Goal: Task Accomplishment & Management: Complete application form

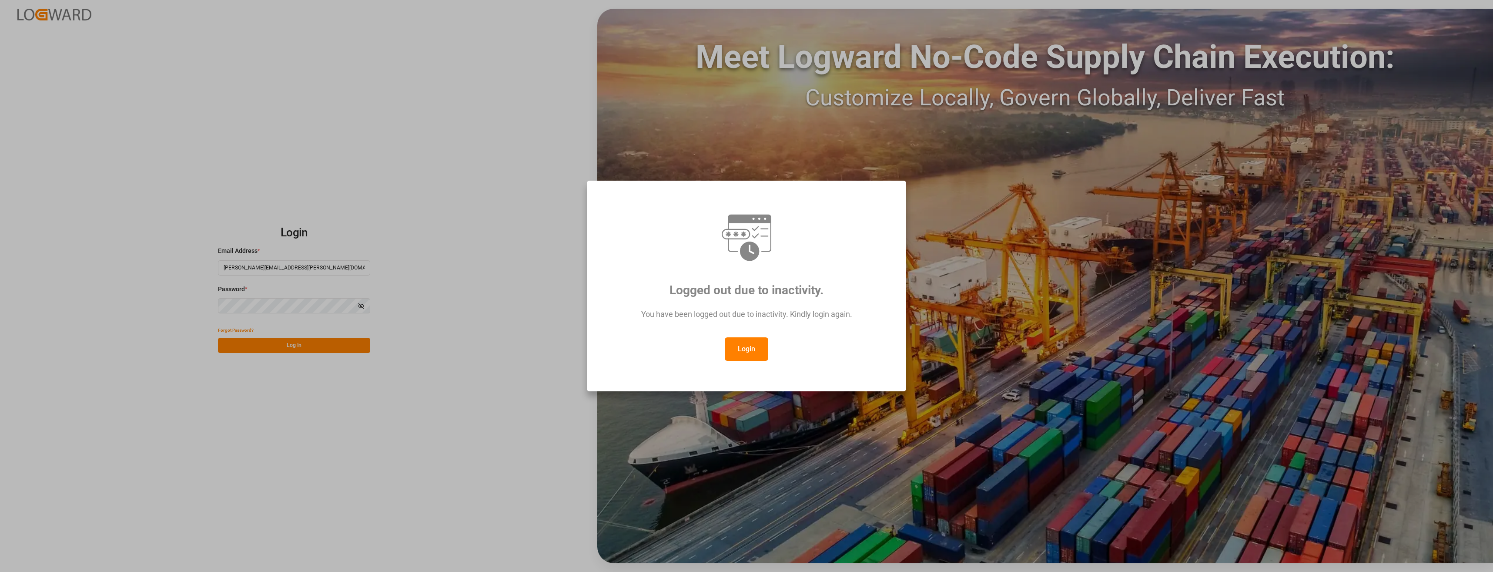
click at [754, 348] on button "Login" at bounding box center [747, 348] width 44 height 23
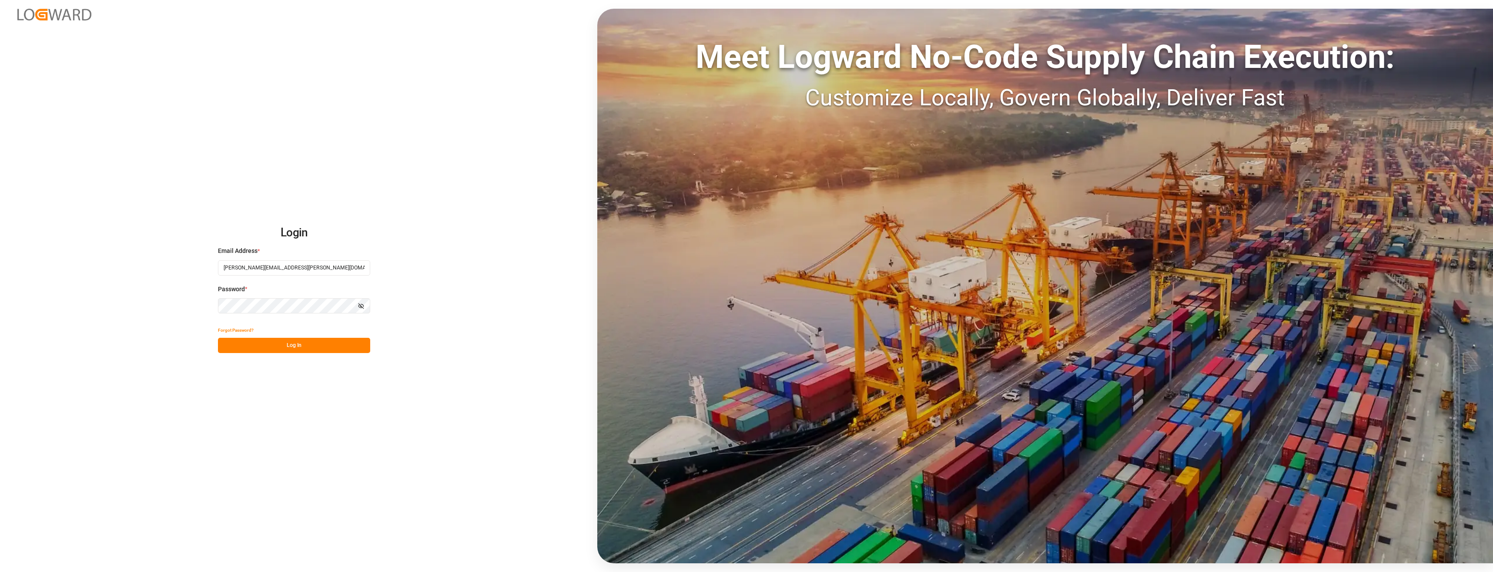
click at [328, 342] on button "Log In" at bounding box center [294, 345] width 152 height 15
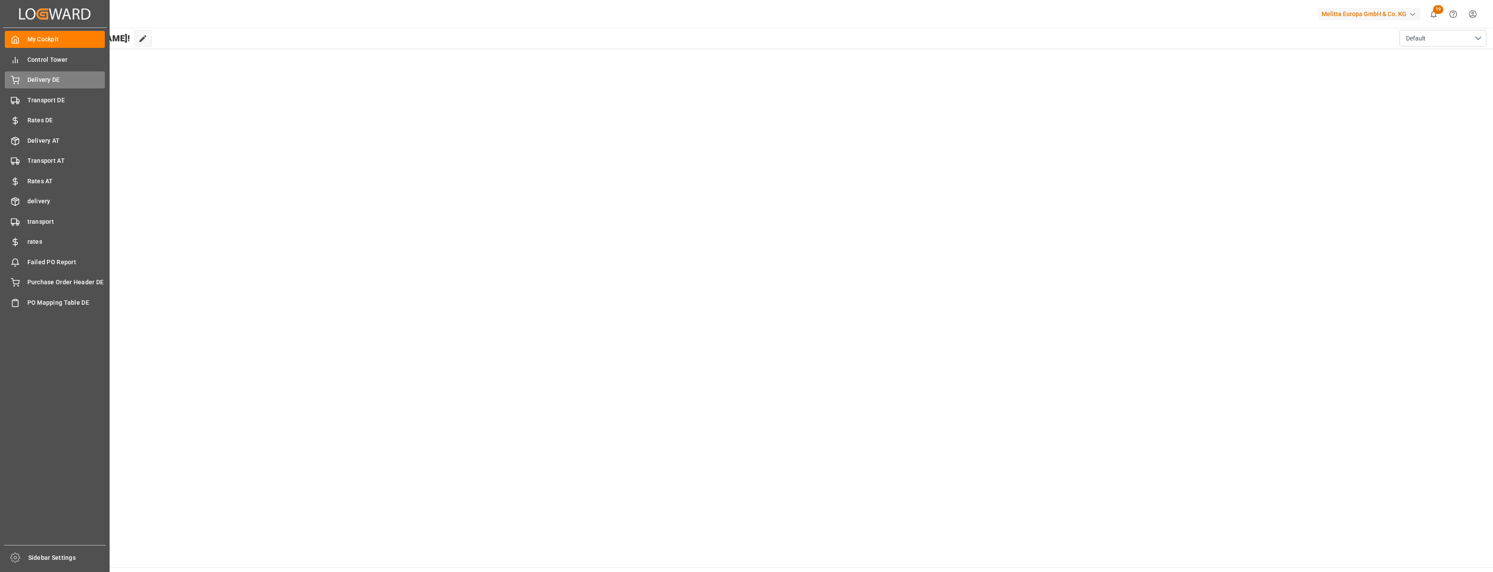
click at [51, 78] on span "Delivery DE" at bounding box center [66, 79] width 78 height 9
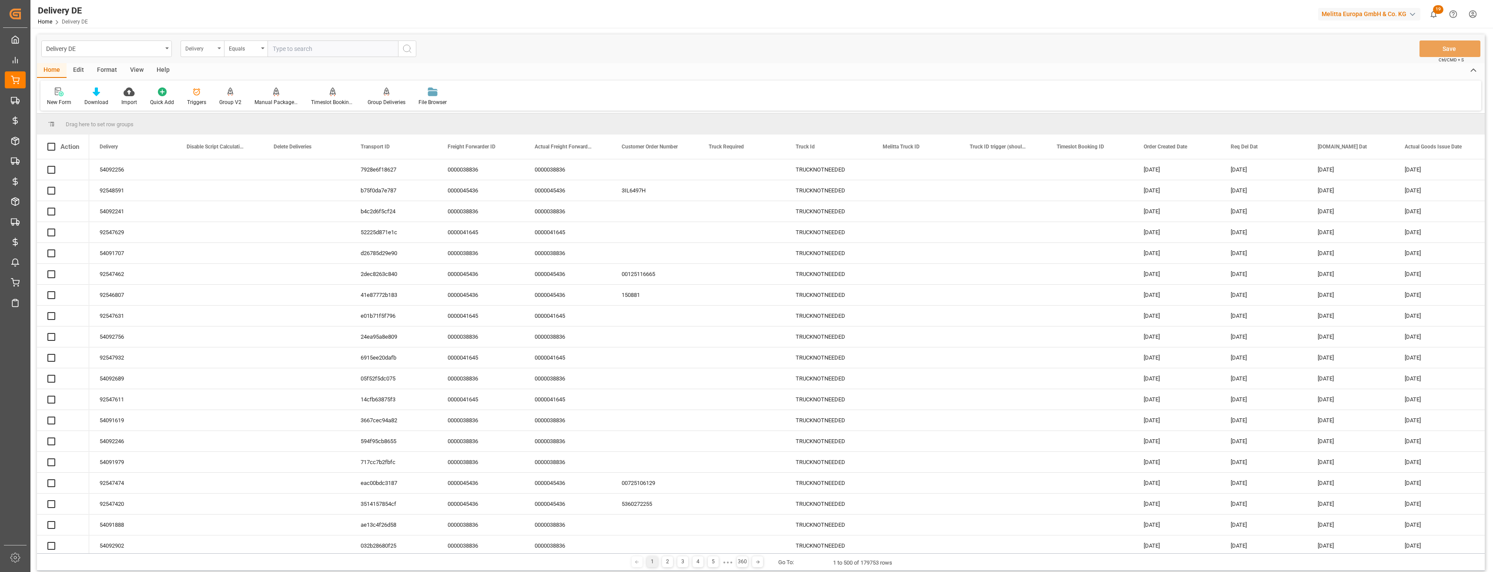
click at [206, 48] on div "Delivery" at bounding box center [200, 48] width 30 height 10
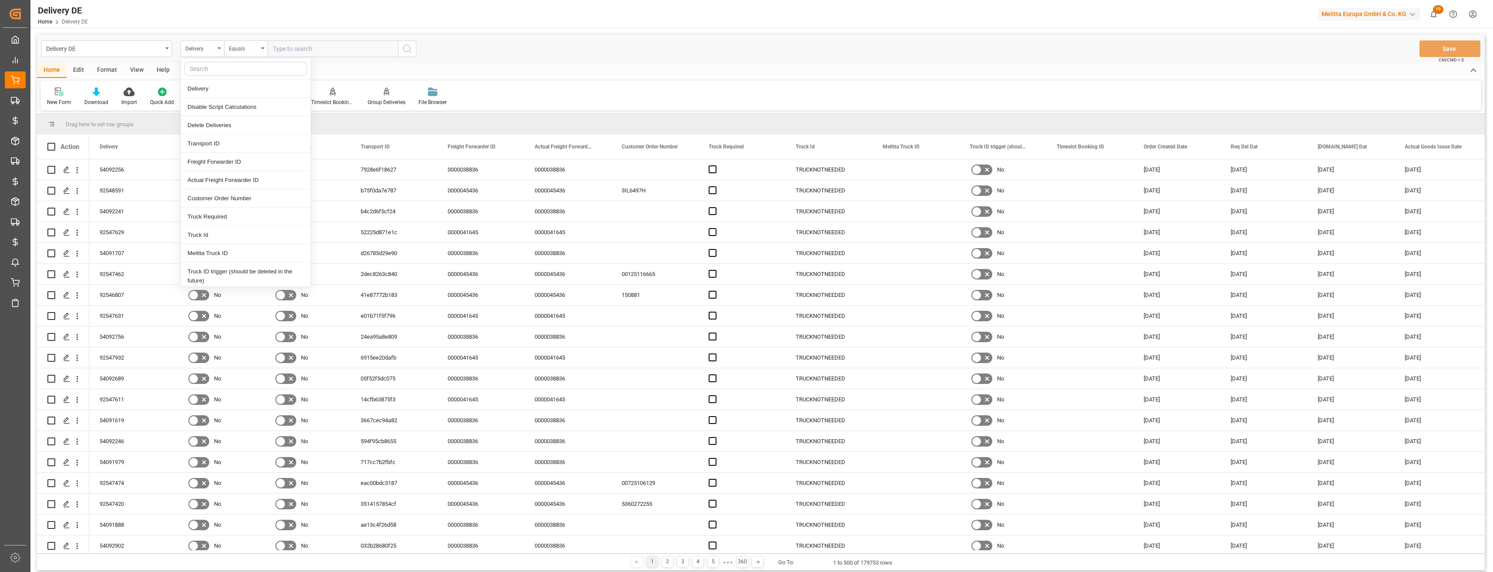
click at [213, 69] on input "text" at bounding box center [245, 69] width 123 height 14
type input "tsp"
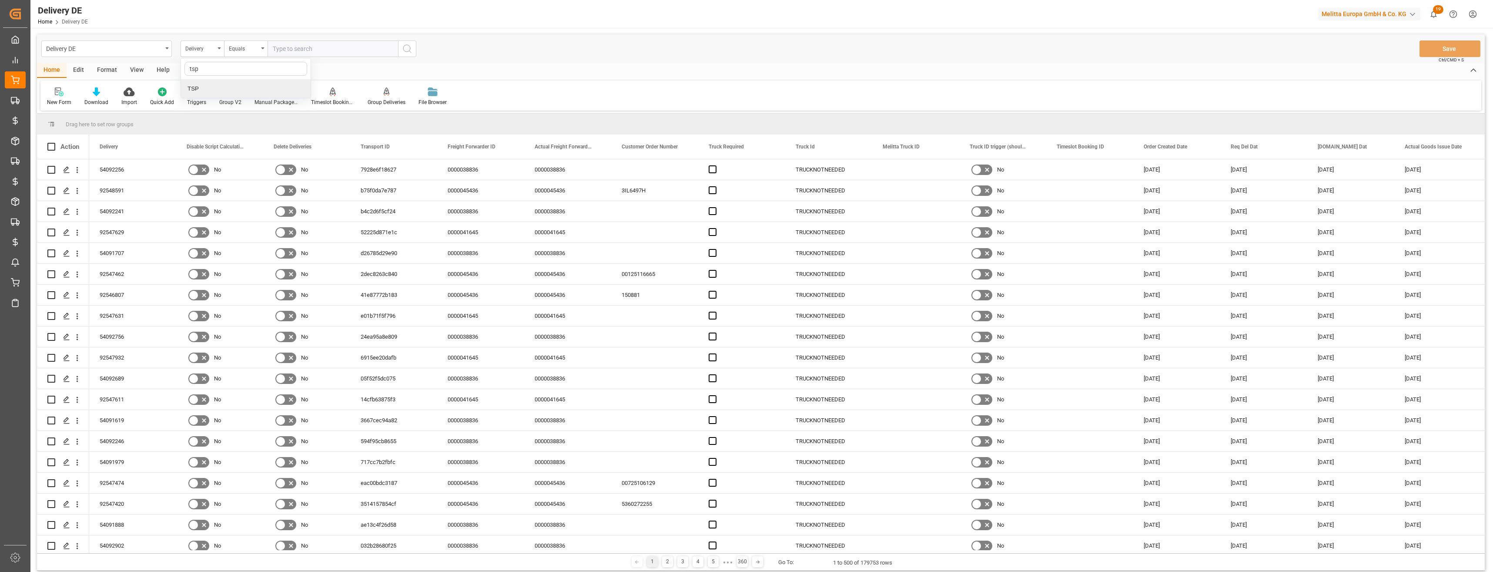
click at [225, 89] on div "TSP" at bounding box center [246, 89] width 130 height 18
click at [238, 48] on div "Equals" at bounding box center [244, 48] width 30 height 10
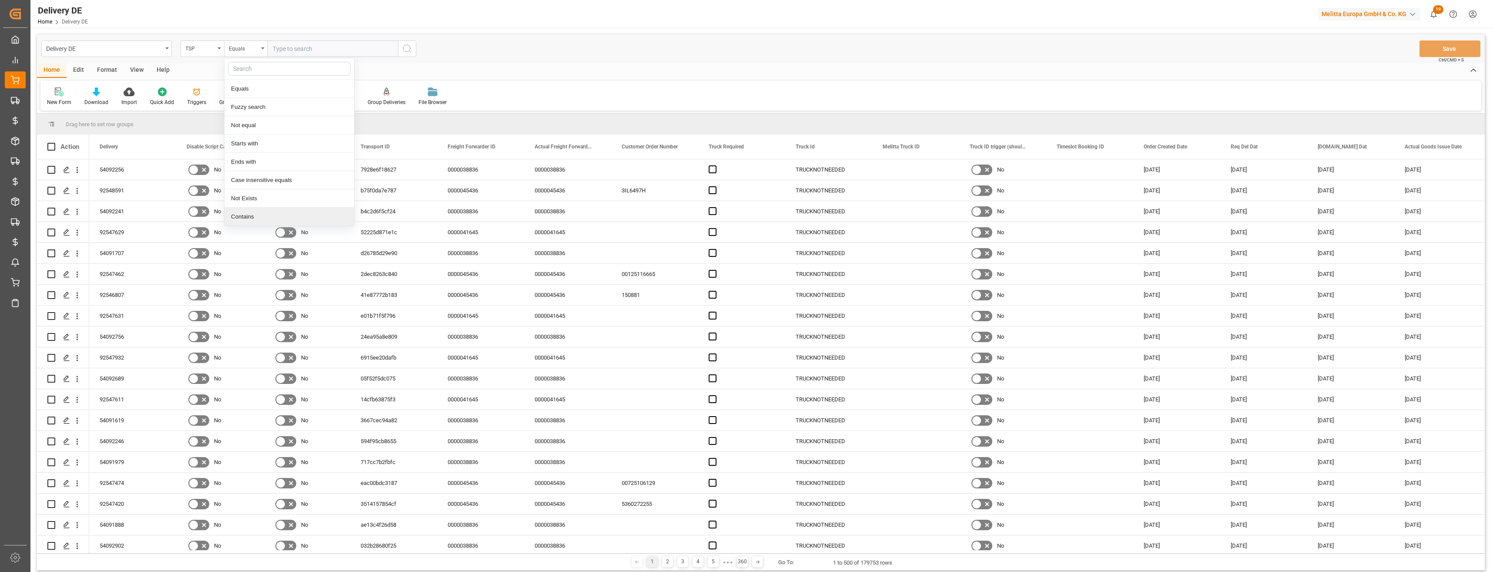
click at [246, 214] on div "Contains" at bounding box center [289, 217] width 130 height 18
click at [286, 49] on input "text" at bounding box center [333, 48] width 131 height 17
type input "DHL DE,DHL Europe,UPS DE"
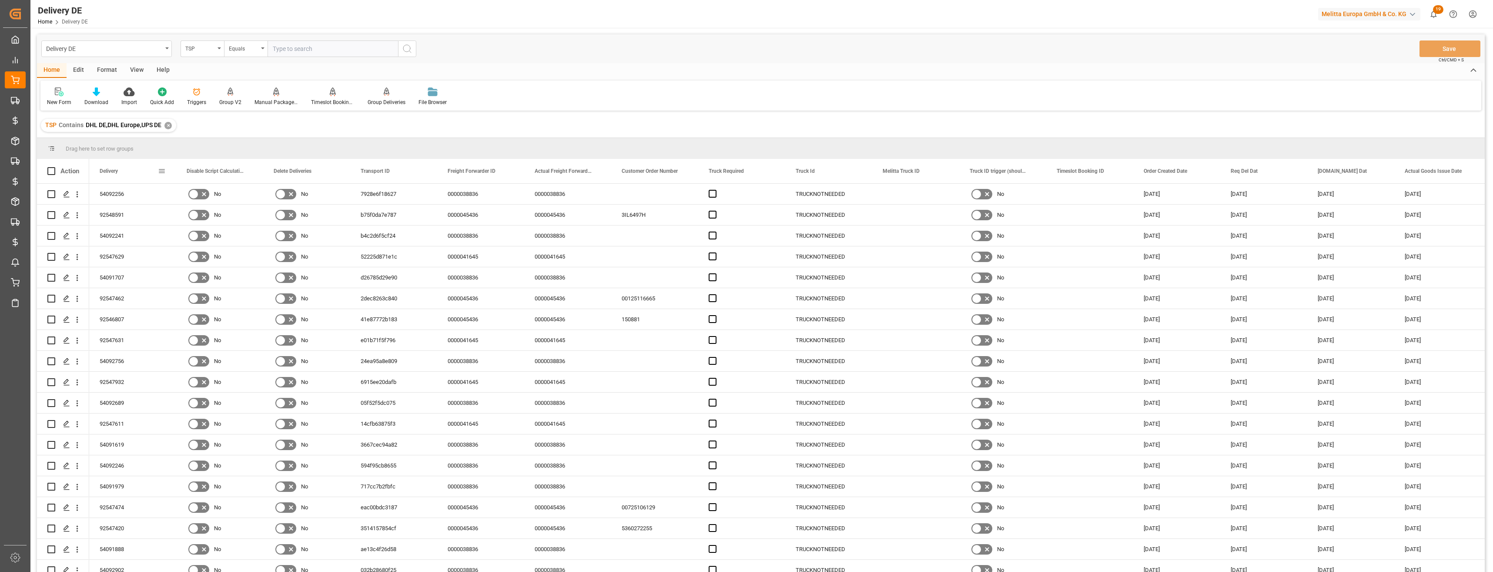
click at [164, 171] on span at bounding box center [162, 171] width 8 height 8
click at [234, 174] on span "columns" at bounding box center [235, 172] width 8 height 8
click at [162, 191] on input "Toggle Select All Columns" at bounding box center [163, 195] width 8 height 8
checkbox input "false"
click at [161, 216] on input "Delivery column toggle visibility (visible)" at bounding box center [163, 217] width 8 height 8
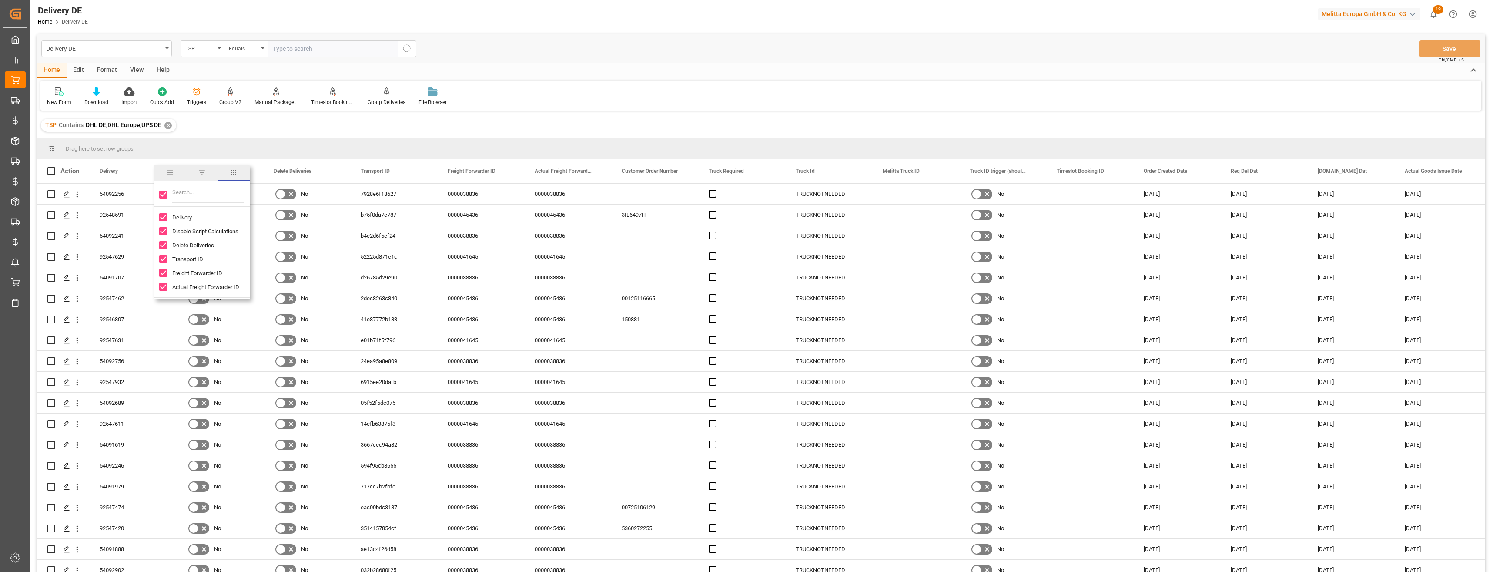
checkbox input "true"
checkbox input "false"
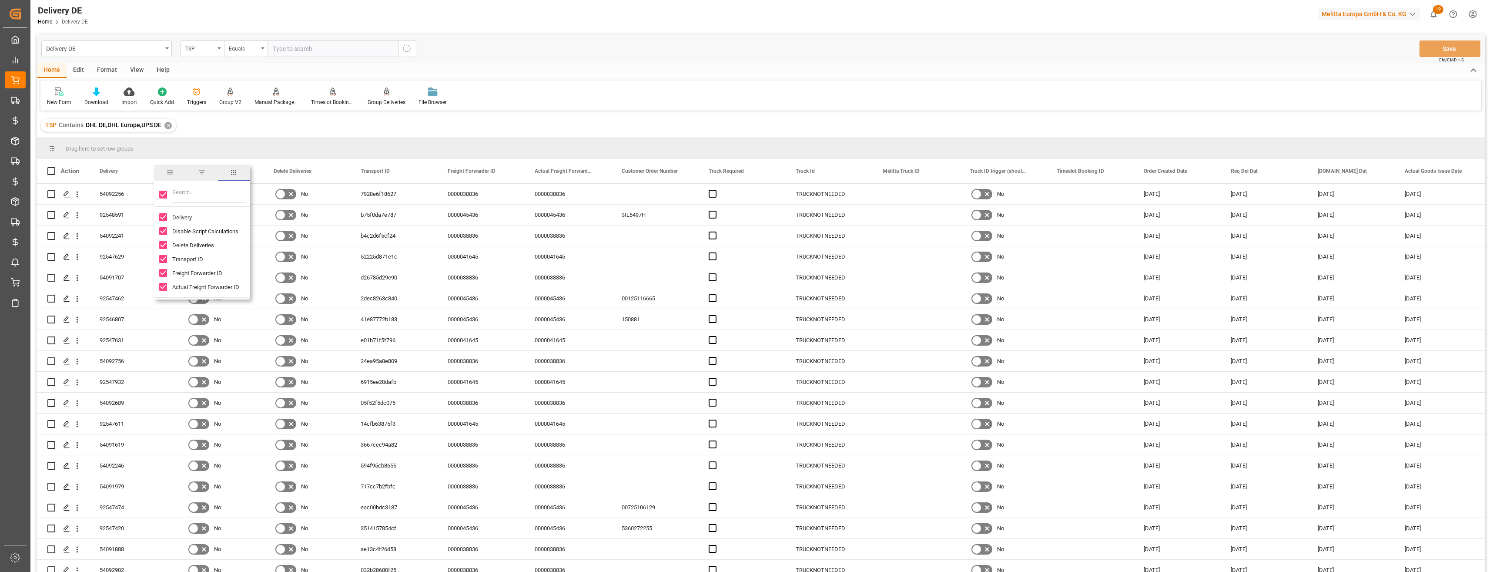
checkbox input "false"
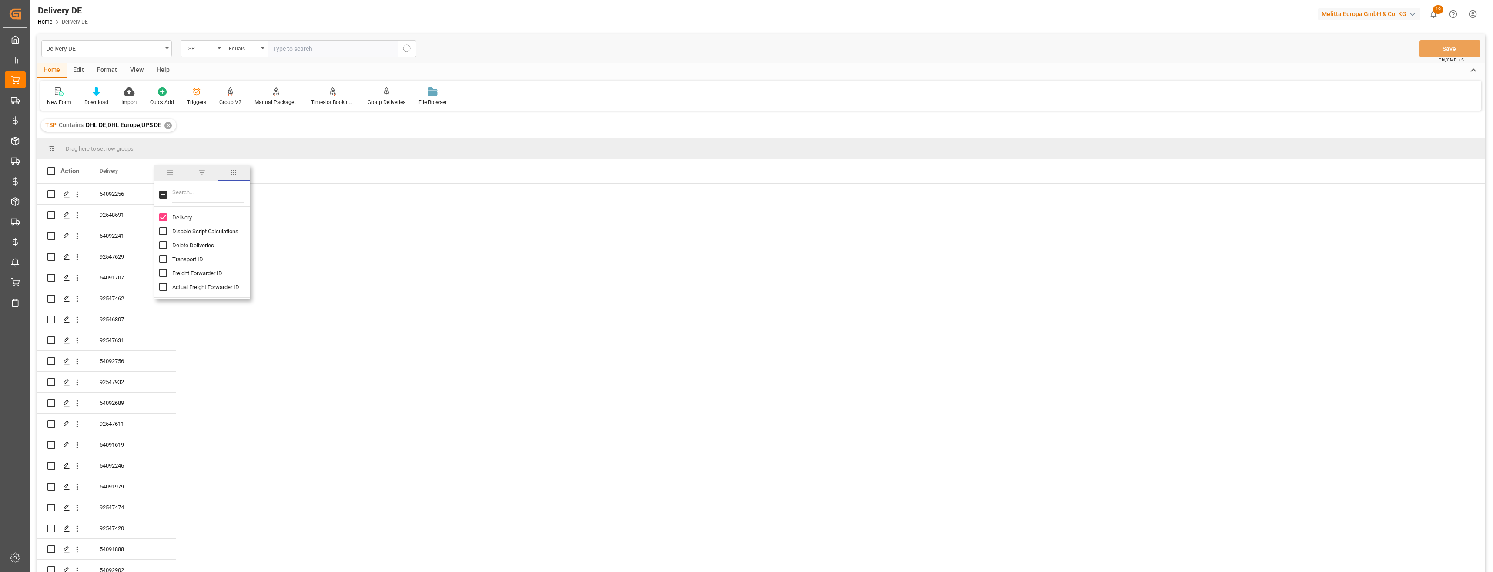
click at [183, 194] on input "Filter Columns Input" at bounding box center [208, 194] width 72 height 17
type input "shi"
click at [165, 232] on input "Shipping Condition column toggle visibility (hidden)" at bounding box center [163, 231] width 8 height 8
checkbox input "true"
checkbox input "false"
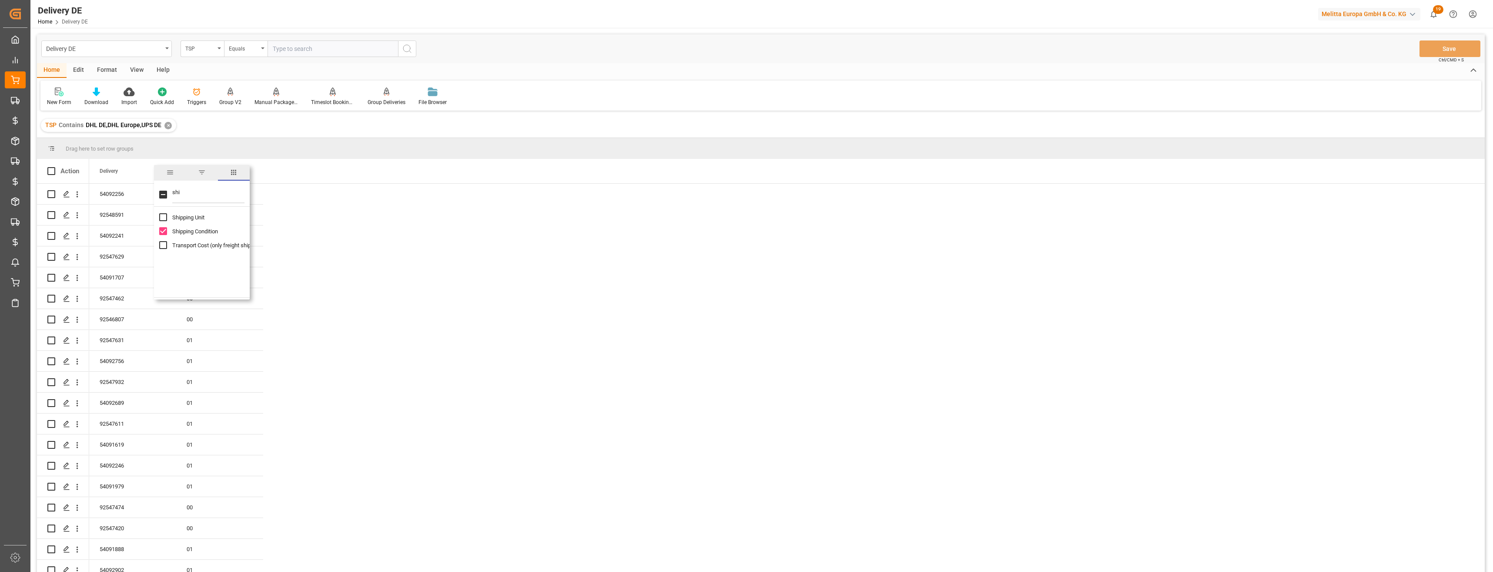
drag, startPoint x: 184, startPoint y: 193, endPoint x: 160, endPoint y: 192, distance: 24.8
click at [160, 192] on div "shi" at bounding box center [202, 194] width 96 height 24
type input "tsp"
click at [163, 214] on input "TSP column toggle visibility (hidden)" at bounding box center [163, 217] width 8 height 8
checkbox input "true"
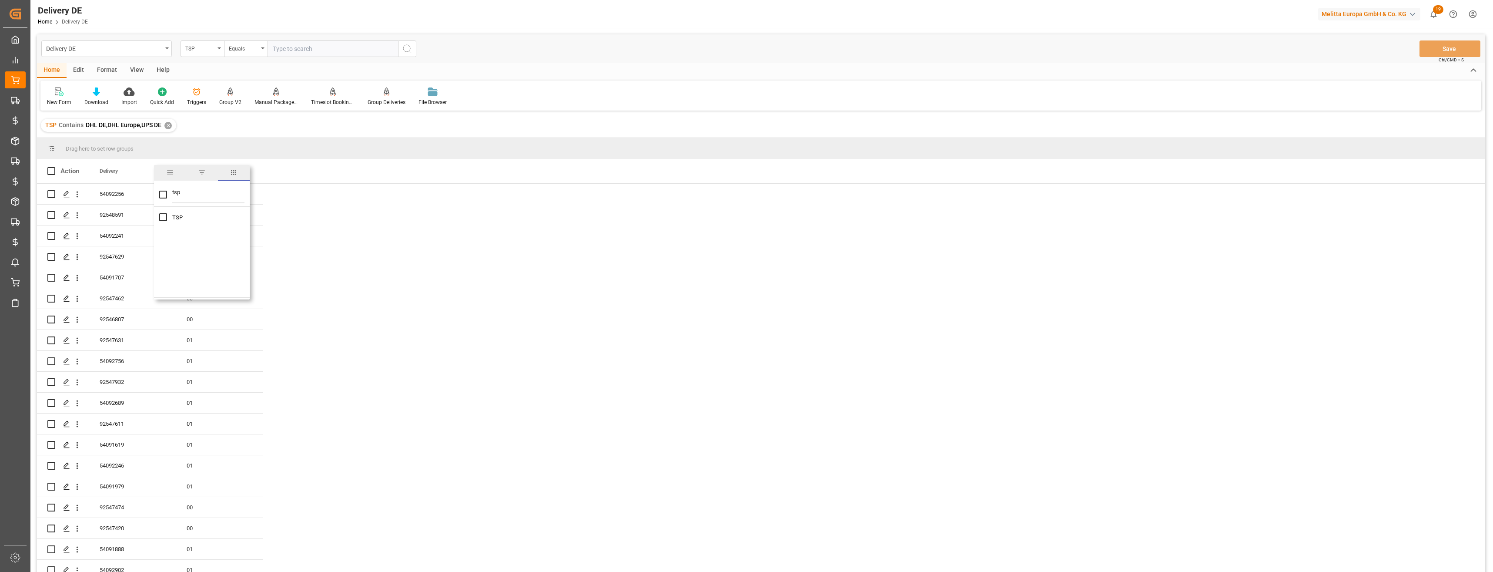
checkbox input "true"
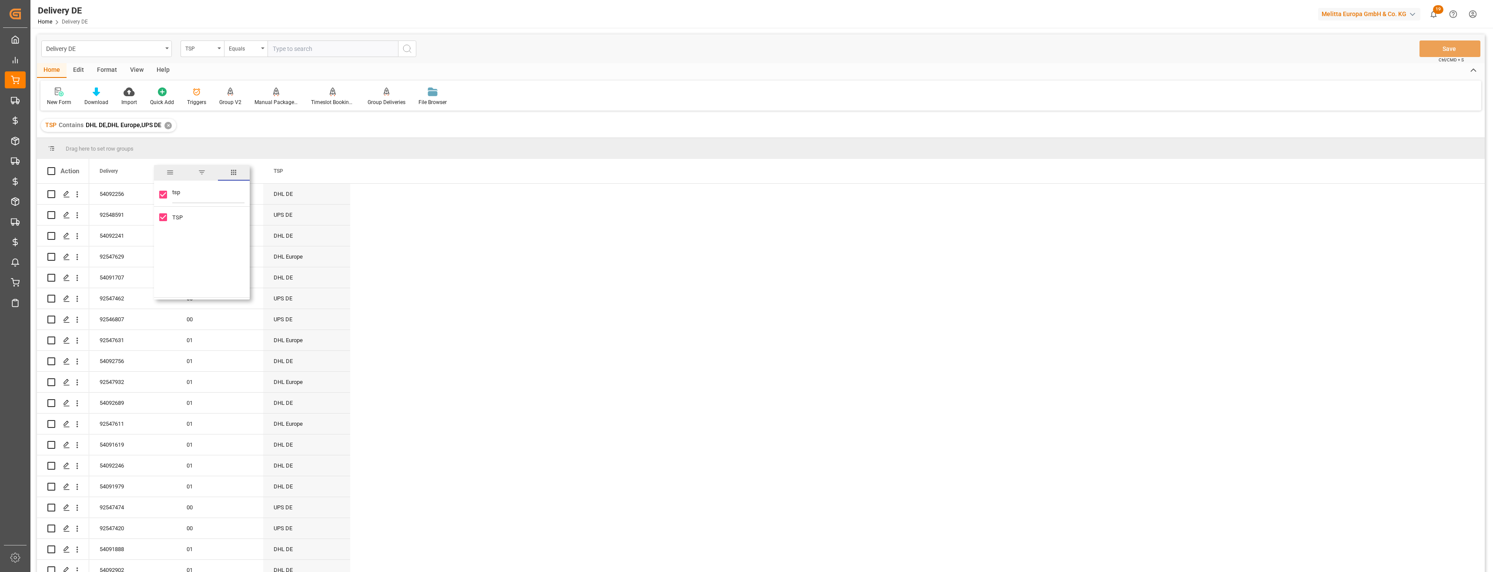
drag, startPoint x: 180, startPoint y: 193, endPoint x: 161, endPoint y: 196, distance: 18.9
click at [161, 196] on div "tsp" at bounding box center [202, 194] width 96 height 24
type input "sale"
checkbox input "false"
click at [160, 217] on input "Sales Organization column toggle visibility (hidden)" at bounding box center [163, 217] width 8 height 8
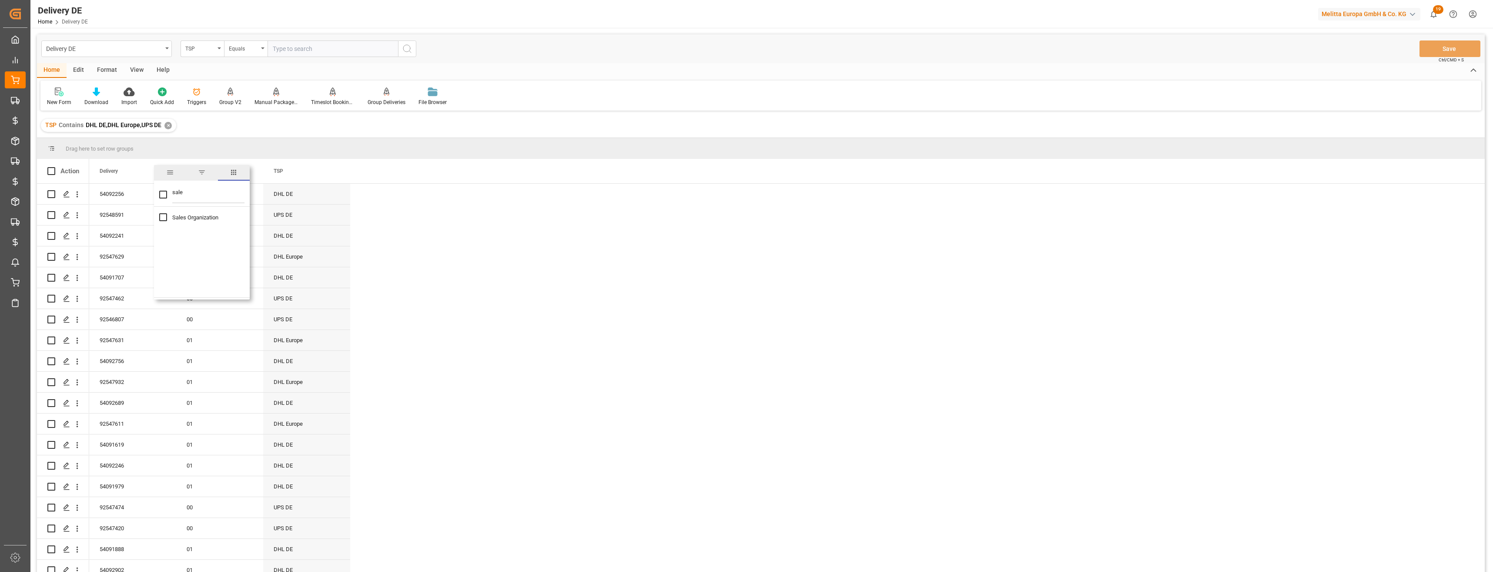
click at [328, 131] on div "TSP Contains DHL DE,DHL Europe,UPS DE ✕" at bounding box center [761, 125] width 1448 height 24
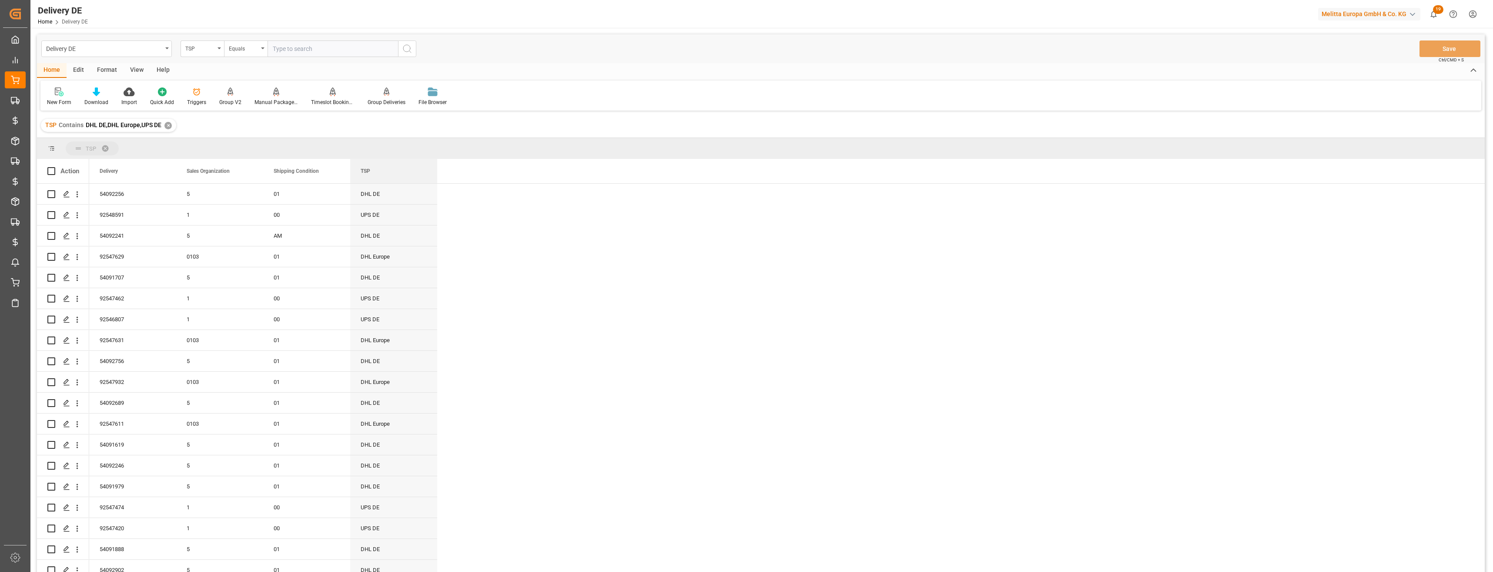
drag, startPoint x: 307, startPoint y: 143, endPoint x: 308, endPoint y: 151, distance: 7.8
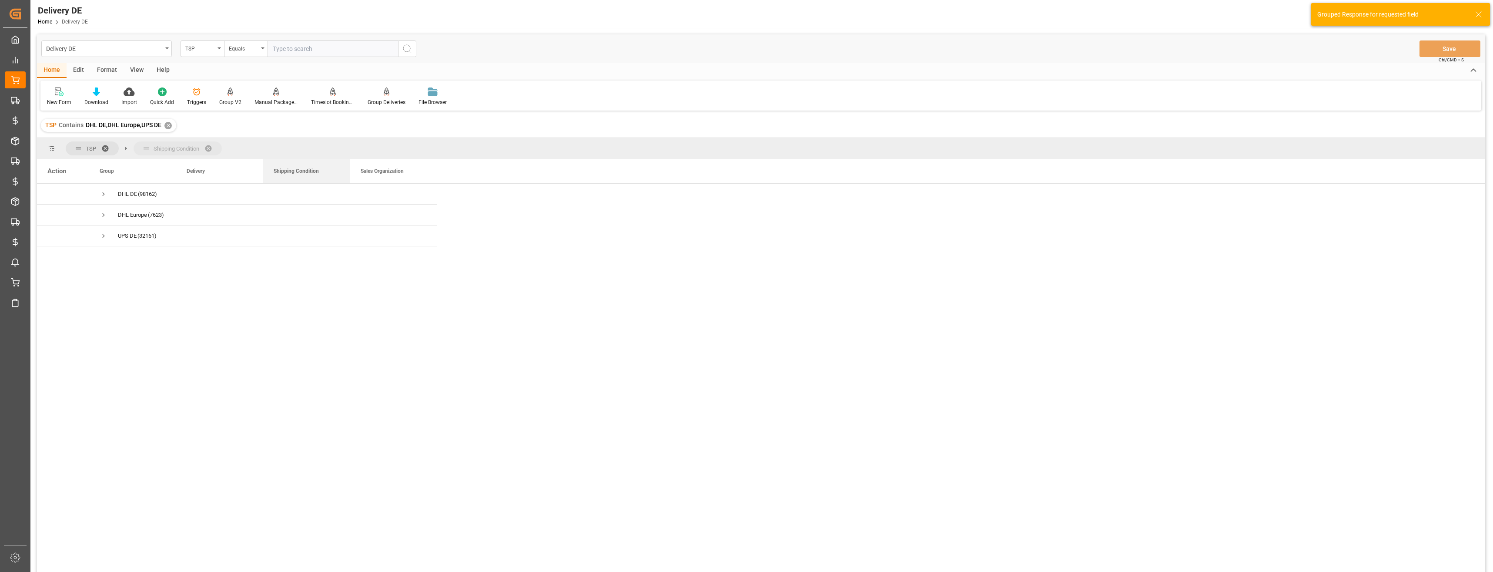
drag, startPoint x: 371, startPoint y: 167, endPoint x: 208, endPoint y: 142, distance: 165.0
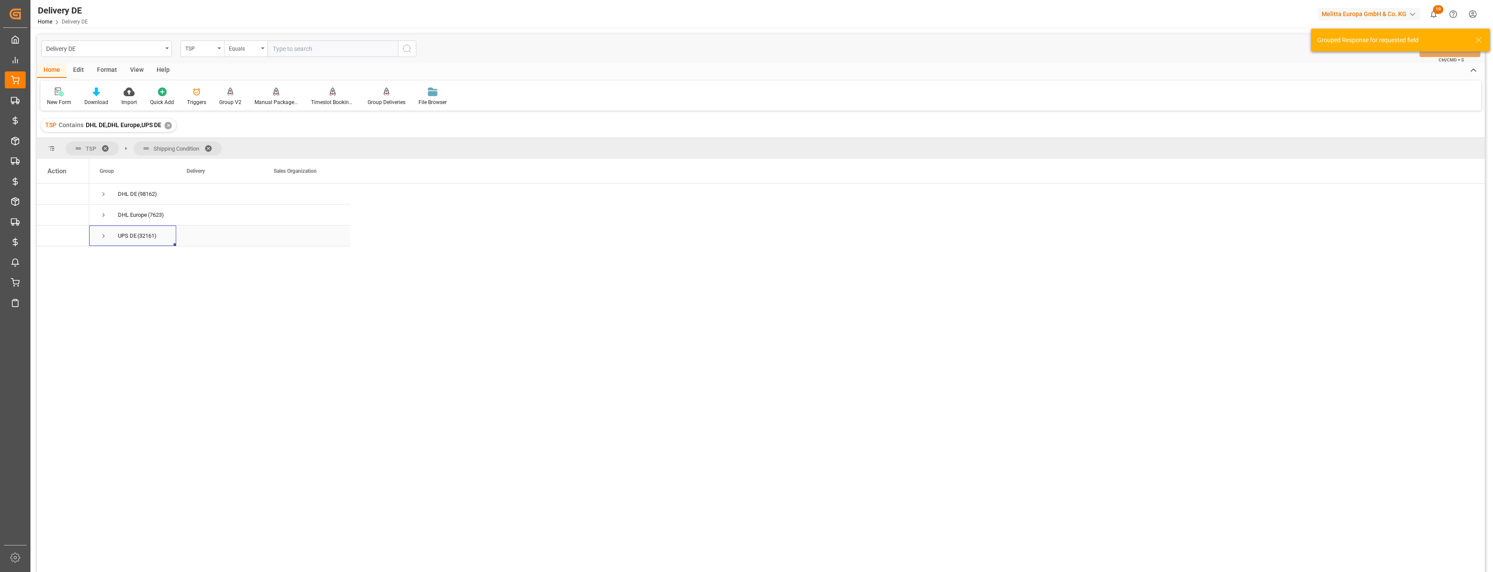
click at [103, 236] on span "Press SPACE to select this row." at bounding box center [104, 236] width 8 height 8
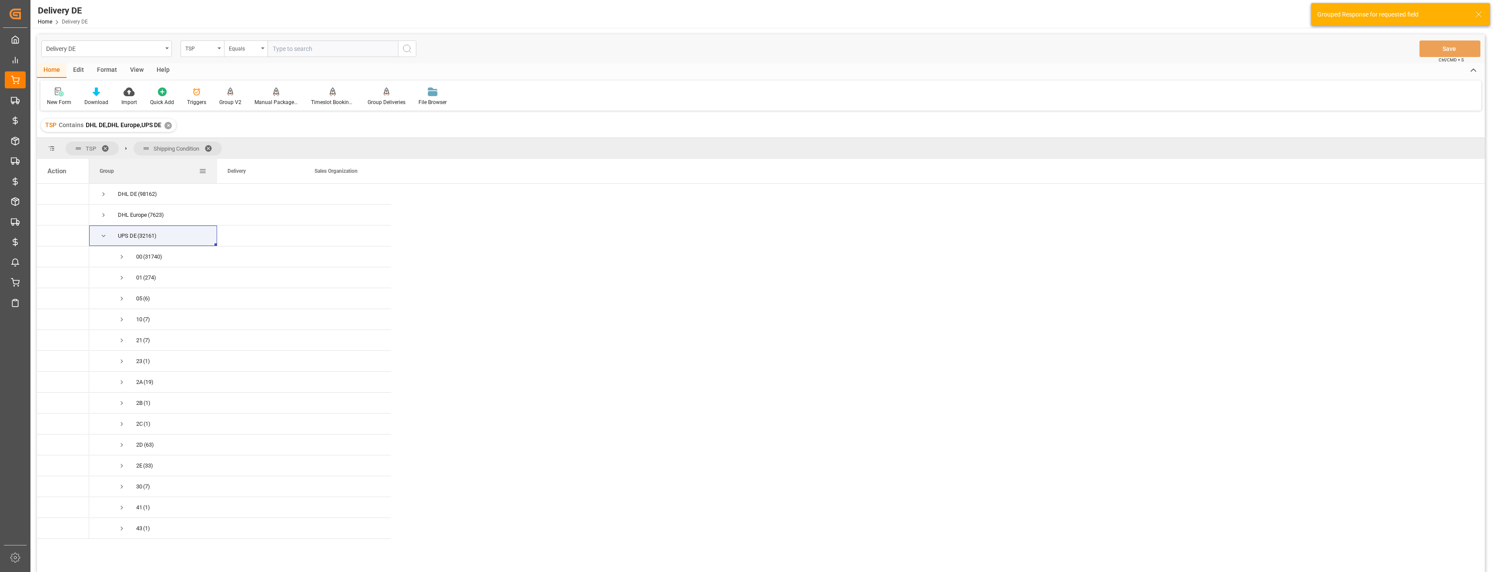
drag, startPoint x: 175, startPoint y: 171, endPoint x: 219, endPoint y: 171, distance: 43.9
click at [219, 171] on div at bounding box center [216, 171] width 3 height 24
click at [103, 214] on span "Press SPACE to select this row." at bounding box center [104, 215] width 8 height 8
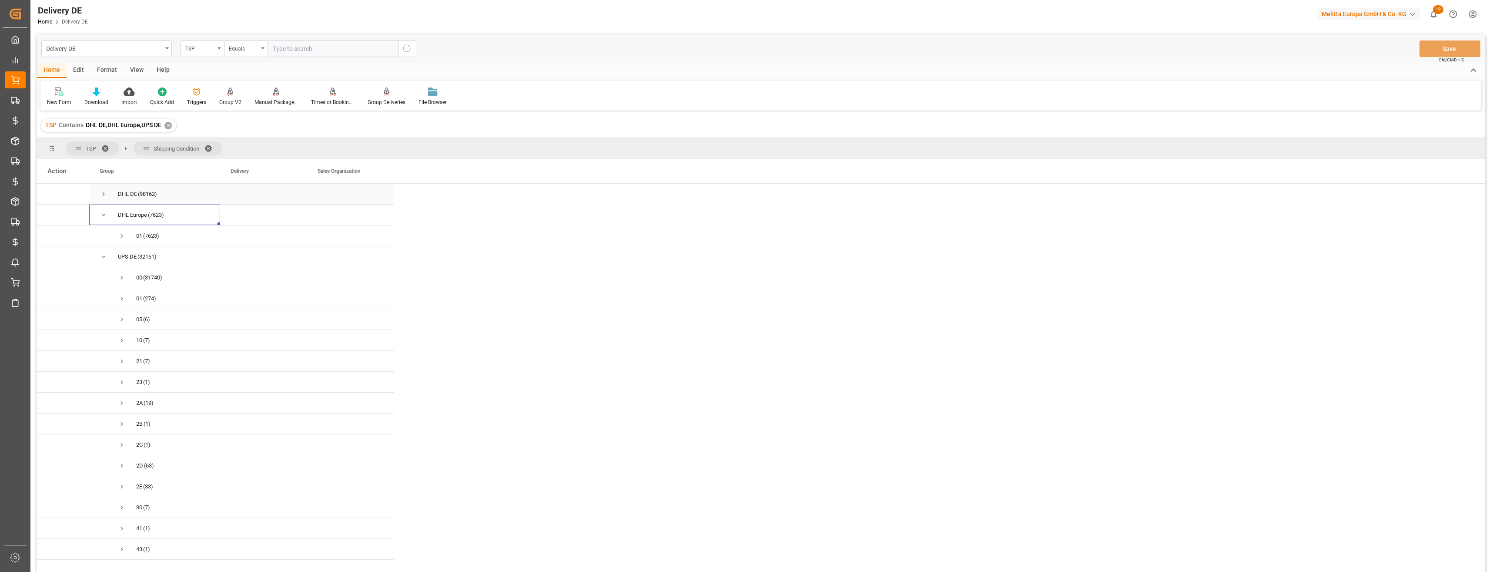
click at [101, 193] on span "Press SPACE to select this row." at bounding box center [104, 194] width 8 height 8
click at [379, 171] on span at bounding box center [380, 171] width 8 height 8
click at [403, 195] on input "Filter Columns Input" at bounding box center [426, 194] width 72 height 17
type input "rout"
click at [383, 232] on input "Route column toggle visibility (hidden)" at bounding box center [381, 231] width 8 height 8
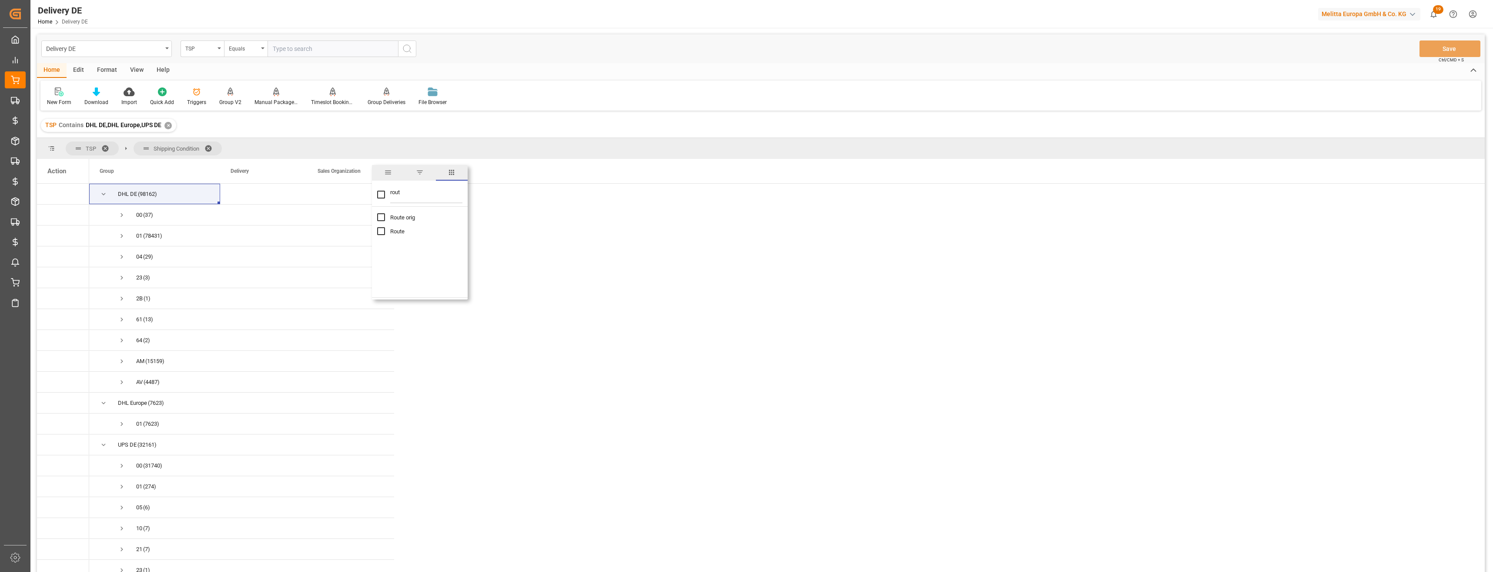
checkbox input "true"
checkbox input "false"
click at [556, 144] on div "TSP Shipping Condition" at bounding box center [761, 148] width 1448 height 21
drag, startPoint x: 410, startPoint y: 172, endPoint x: 250, endPoint y: 146, distance: 162.3
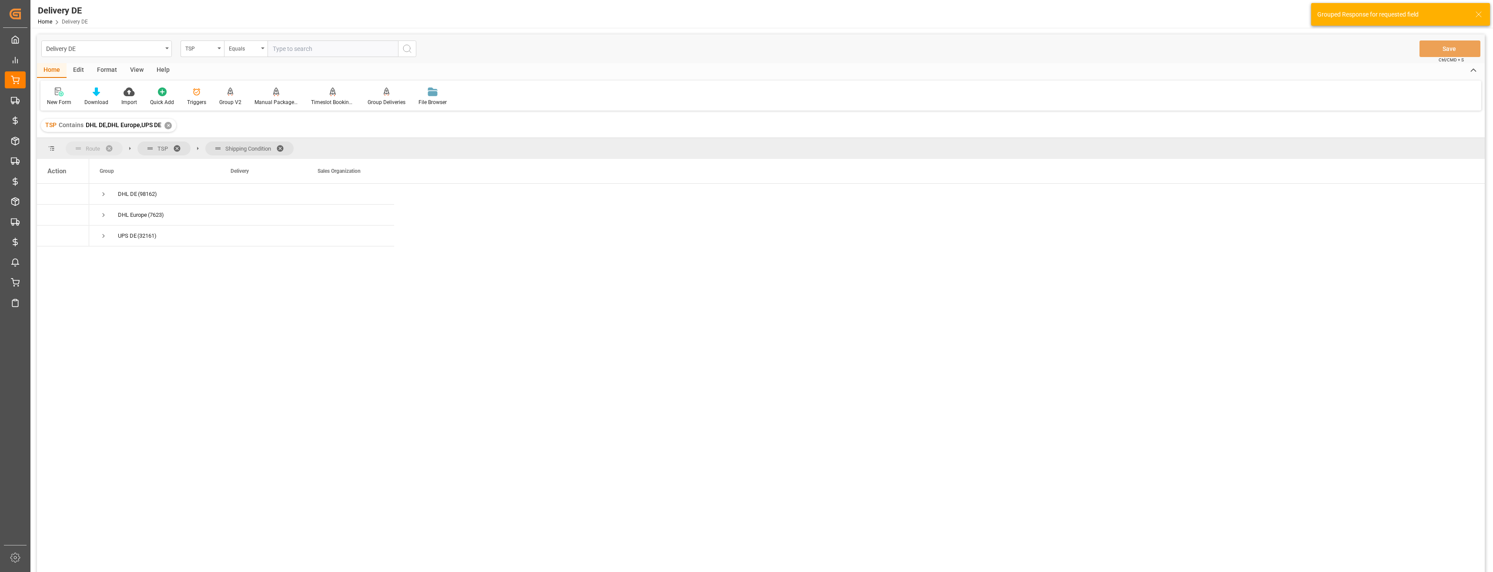
drag, startPoint x: 251, startPoint y: 148, endPoint x: 96, endPoint y: 147, distance: 155.7
drag, startPoint x: 77, startPoint y: 144, endPoint x: 164, endPoint y: 144, distance: 86.6
click at [104, 196] on span "Press SPACE to select this row." at bounding box center [104, 194] width 8 height 8
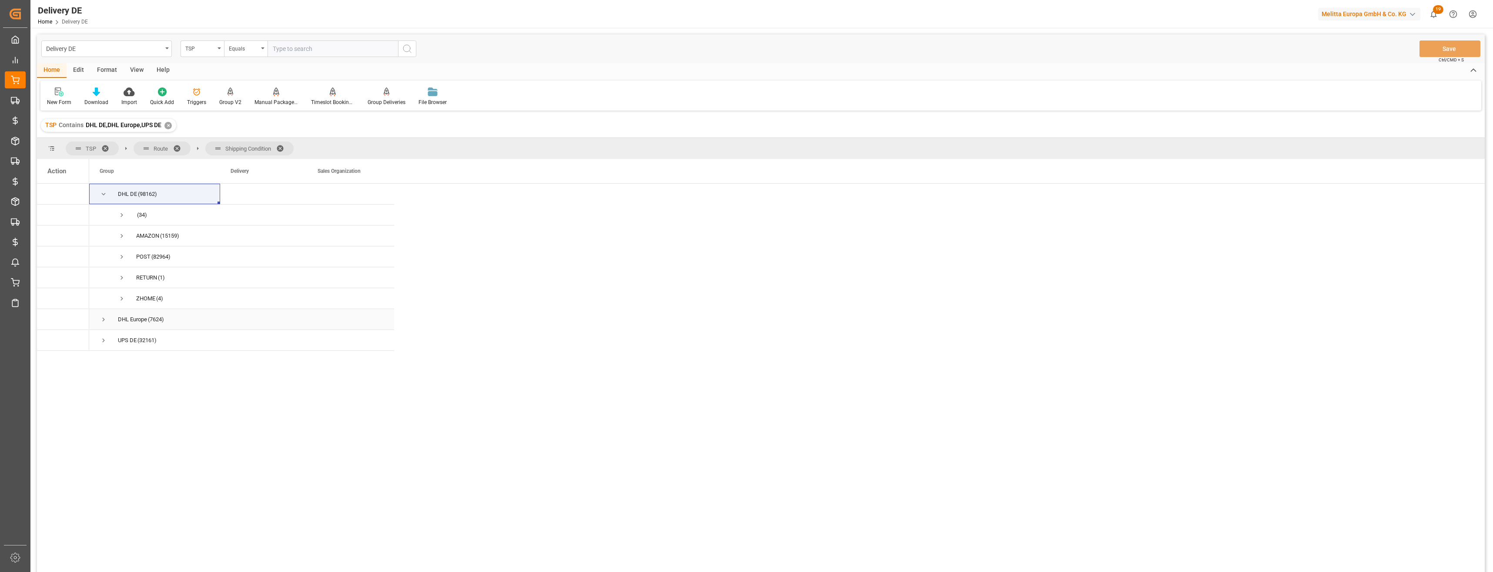
click at [103, 321] on span "Press SPACE to select this row." at bounding box center [104, 319] width 8 height 8
click at [100, 360] on span "Press SPACE to select this row." at bounding box center [104, 361] width 8 height 8
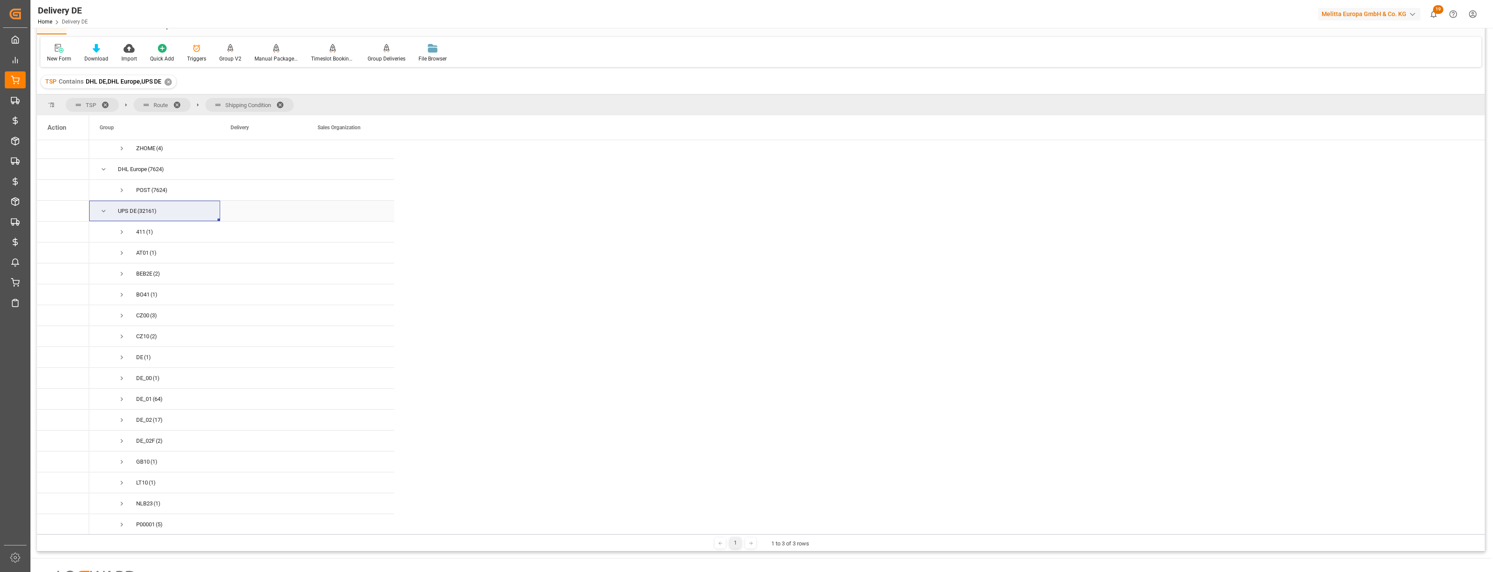
scroll to position [64, 0]
click at [104, 253] on span "Press SPACE to select this row." at bounding box center [104, 254] width 8 height 8
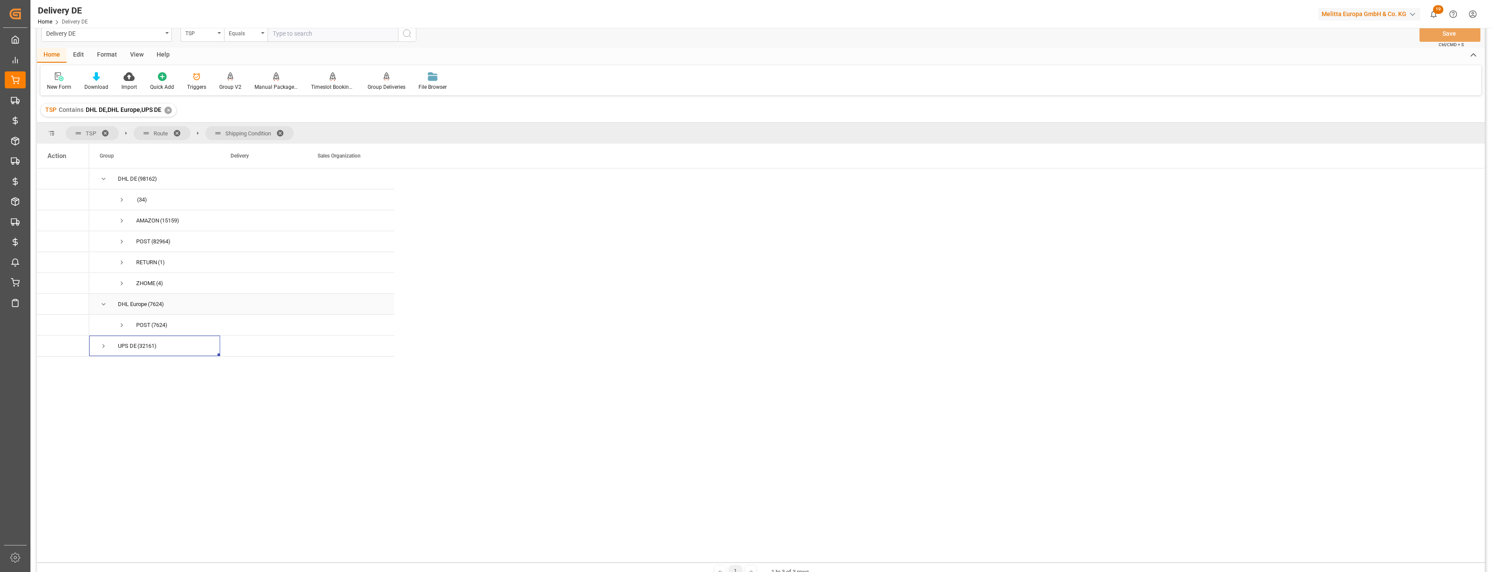
scroll to position [0, 0]
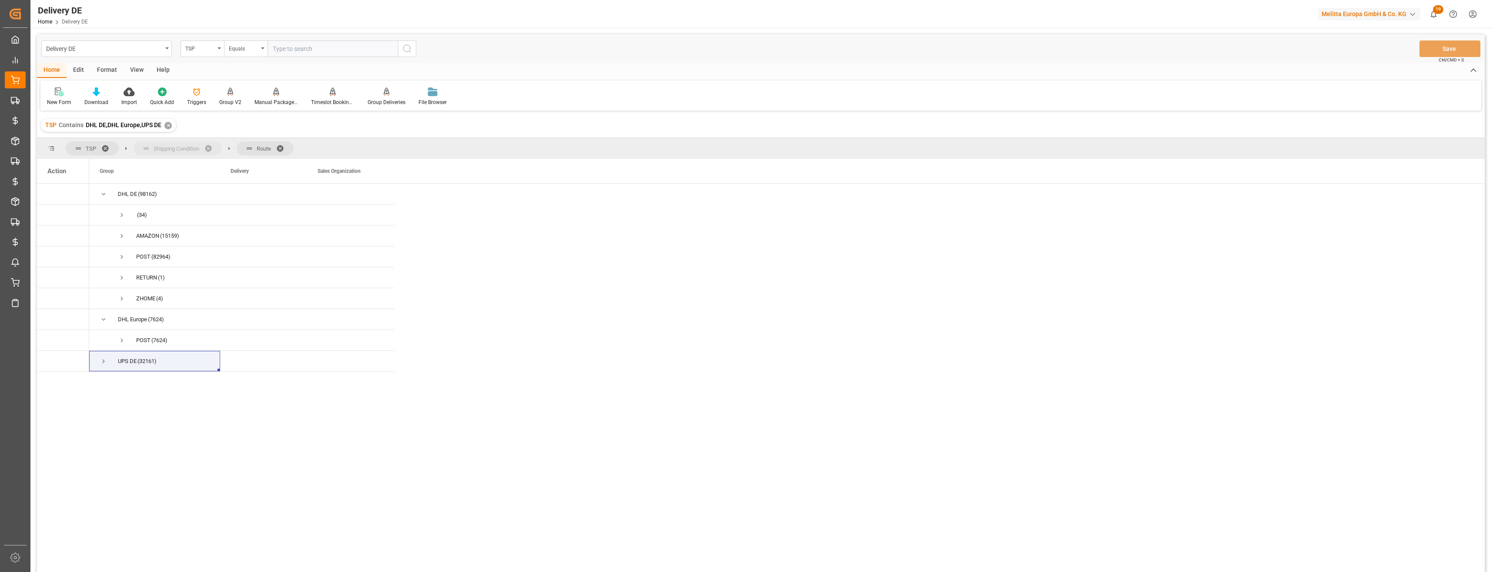
drag, startPoint x: 222, startPoint y: 148, endPoint x: 165, endPoint y: 149, distance: 57.0
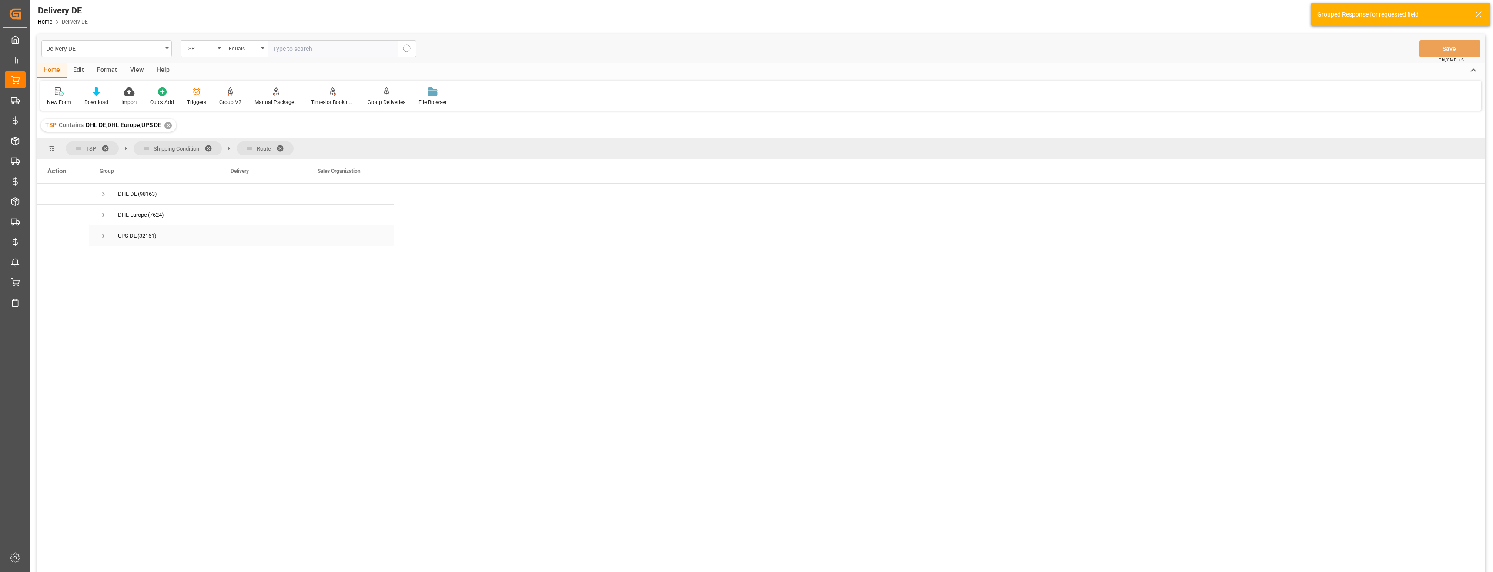
click at [103, 234] on span "Press SPACE to select this row." at bounding box center [104, 236] width 8 height 8
click at [104, 218] on span "Press SPACE to select this row." at bounding box center [104, 215] width 8 height 8
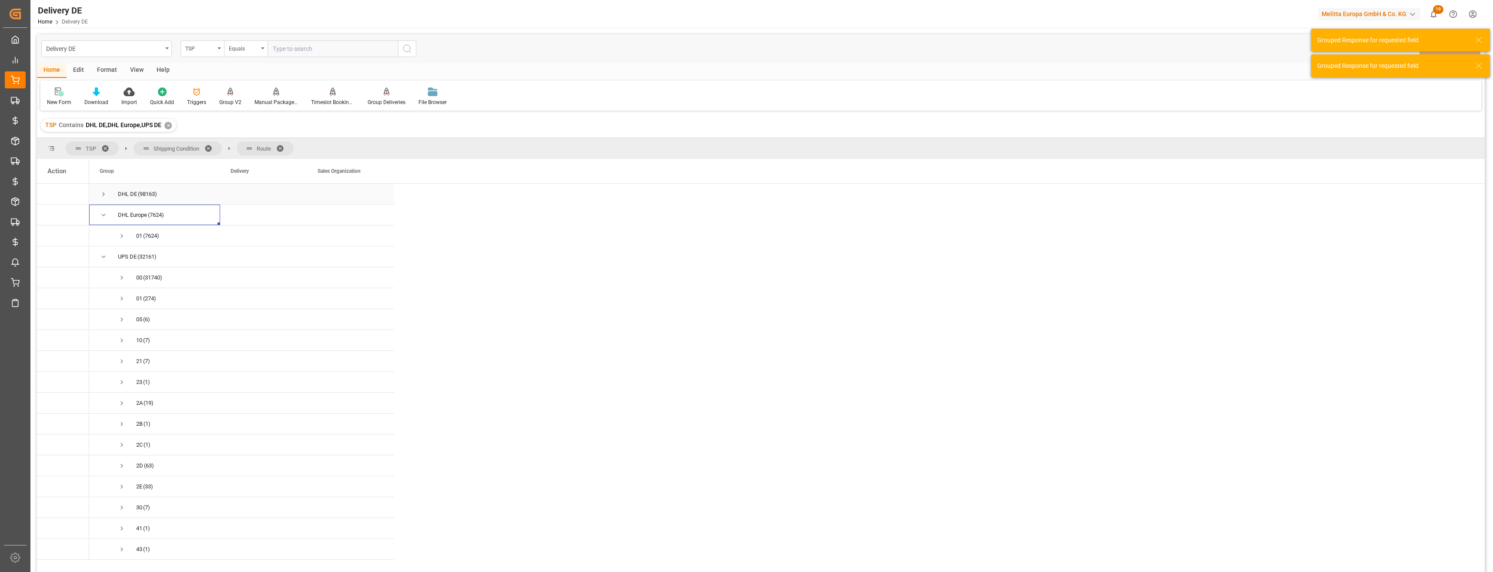
click at [104, 194] on span "Press SPACE to select this row." at bounding box center [104, 194] width 8 height 8
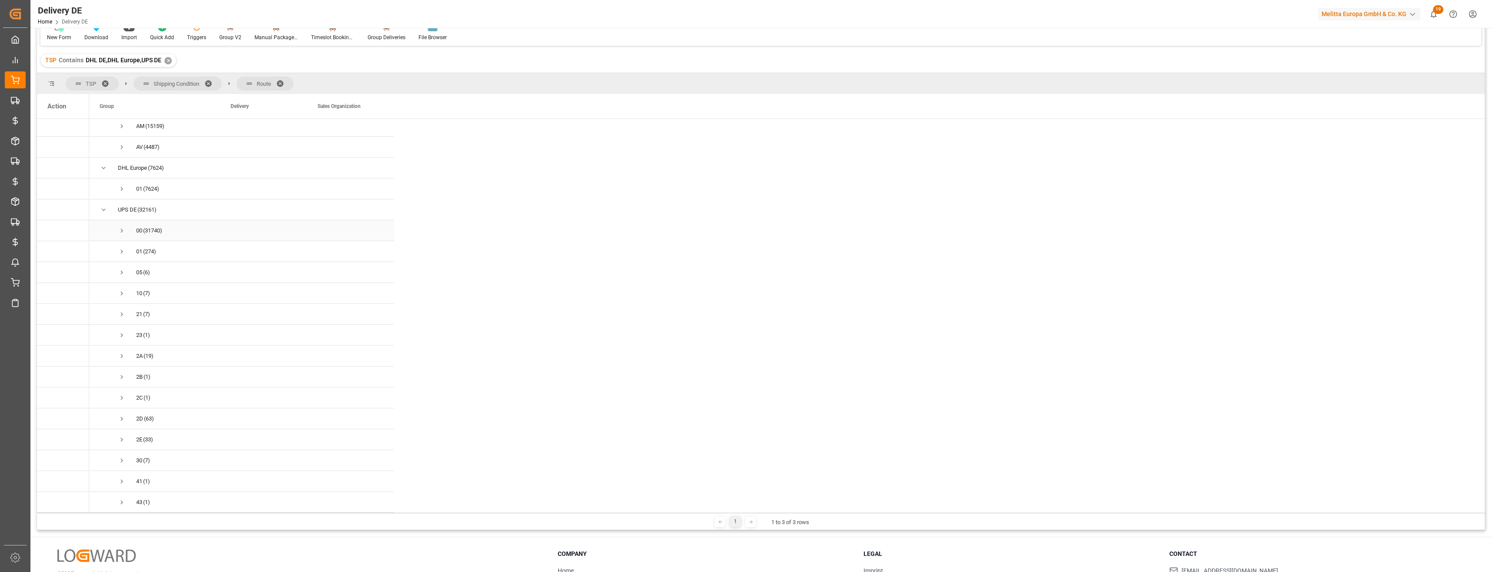
scroll to position [87, 0]
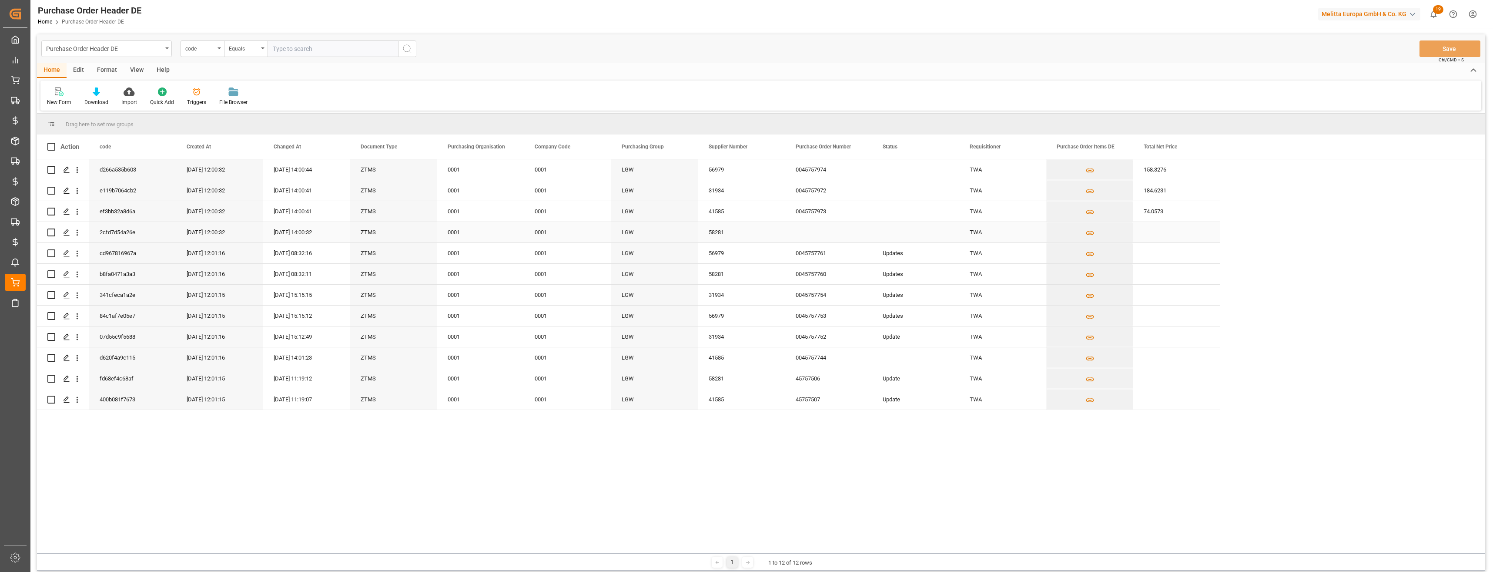
click at [136, 232] on div "2cfd7d54a26e" at bounding box center [132, 232] width 87 height 20
click at [713, 239] on div "58281" at bounding box center [741, 232] width 87 height 20
click at [121, 234] on div "2cfd7d54a26e" at bounding box center [132, 232] width 87 height 20
click at [133, 226] on div "2cfd7d54a26e" at bounding box center [132, 232] width 87 height 20
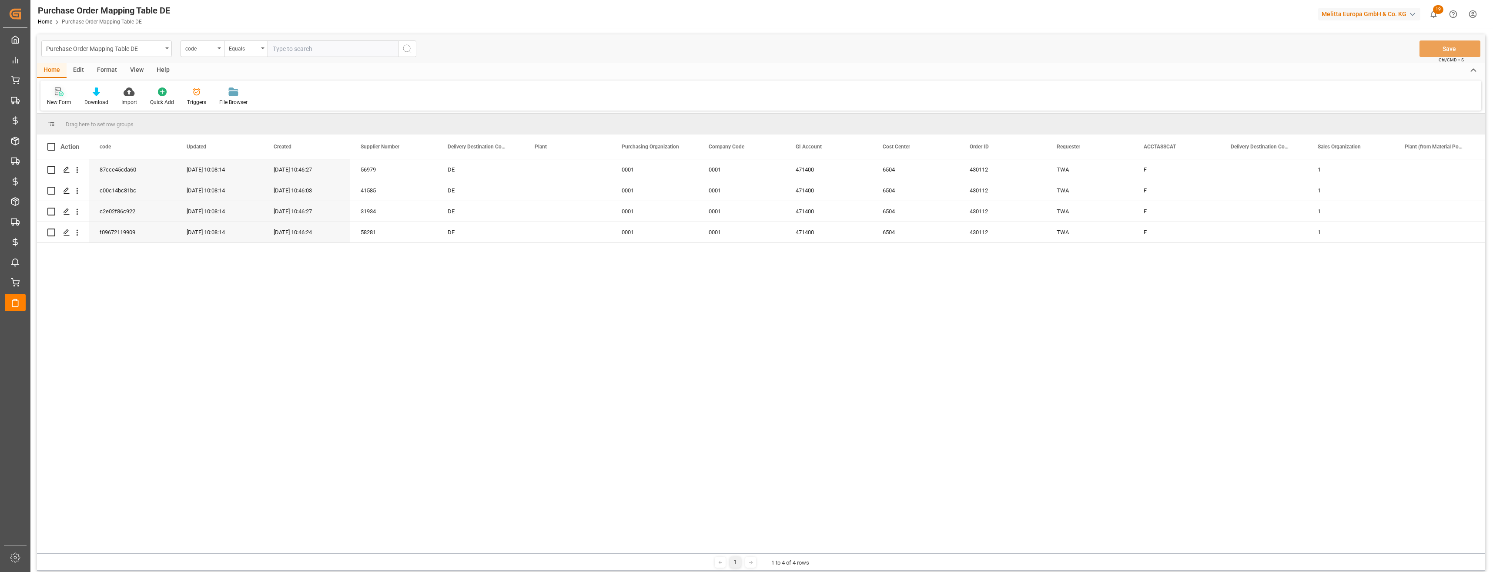
click at [63, 99] on div "New Form" at bounding box center [59, 102] width 24 height 8
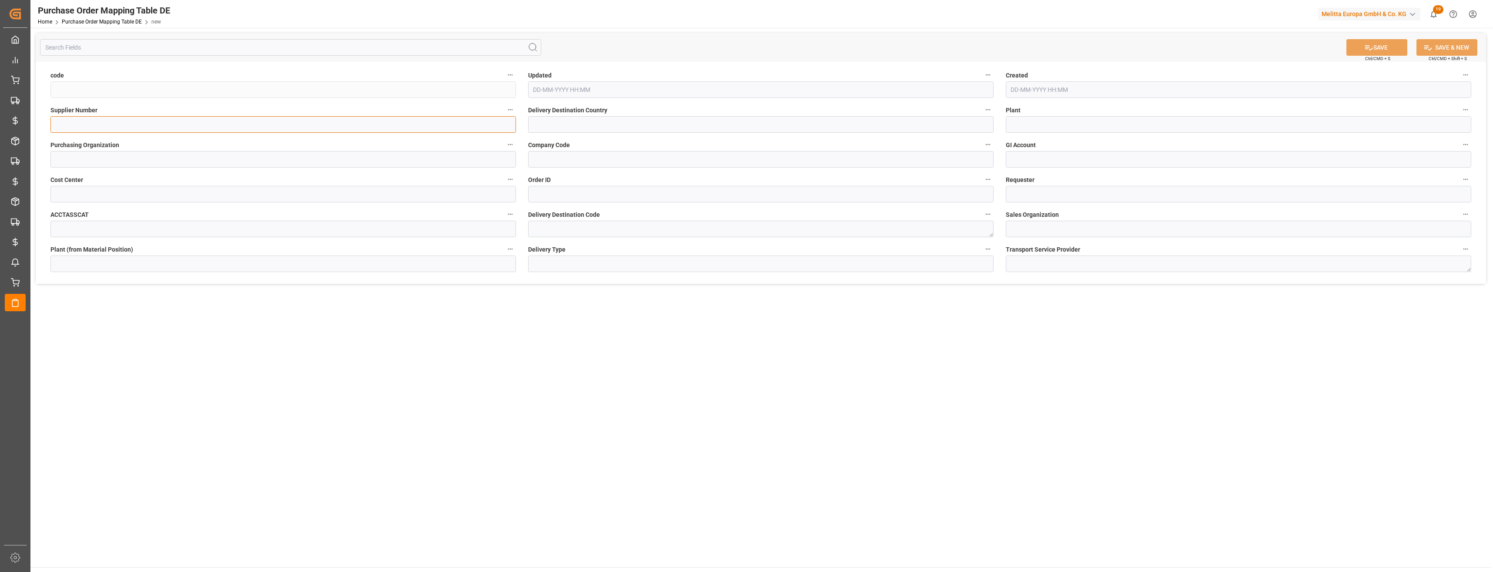
click at [235, 124] on input at bounding box center [282, 124] width 465 height 17
paste input "53018"
type input "53018"
click at [170, 164] on input at bounding box center [282, 159] width 465 height 17
paste input "0001"
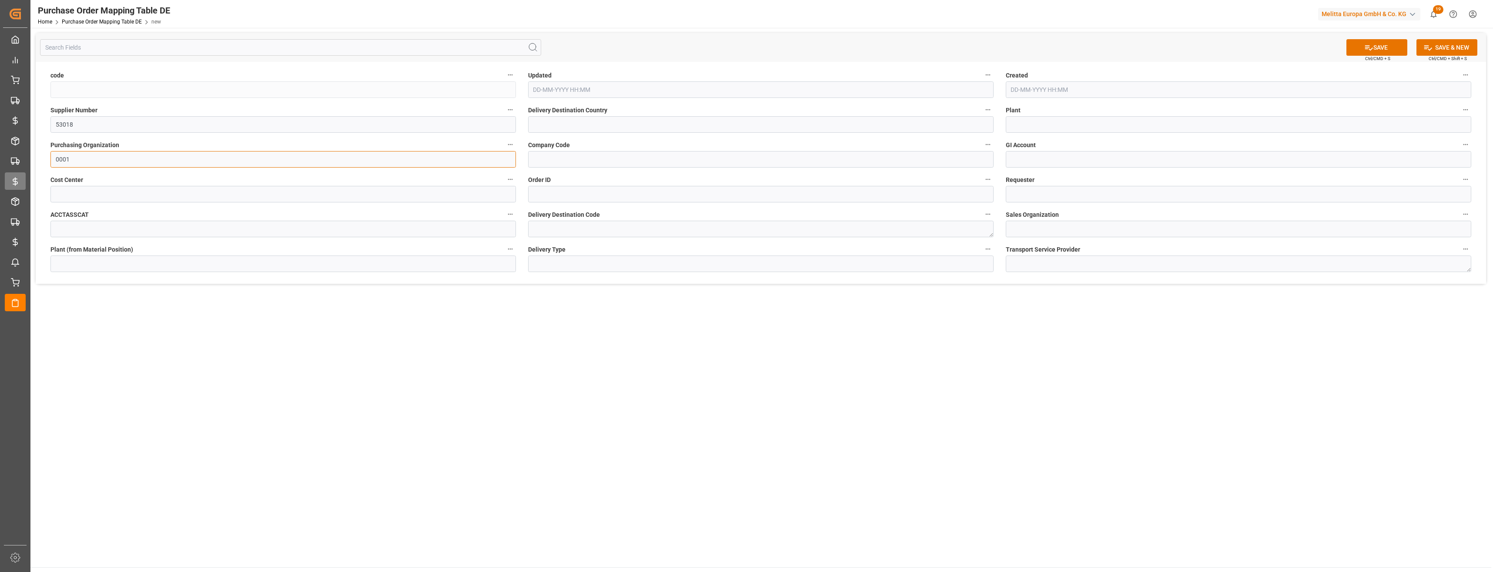
type input "0001"
click at [564, 160] on input at bounding box center [760, 159] width 465 height 17
paste input "0001"
type input "0001"
click at [1035, 151] on input at bounding box center [1238, 159] width 465 height 17
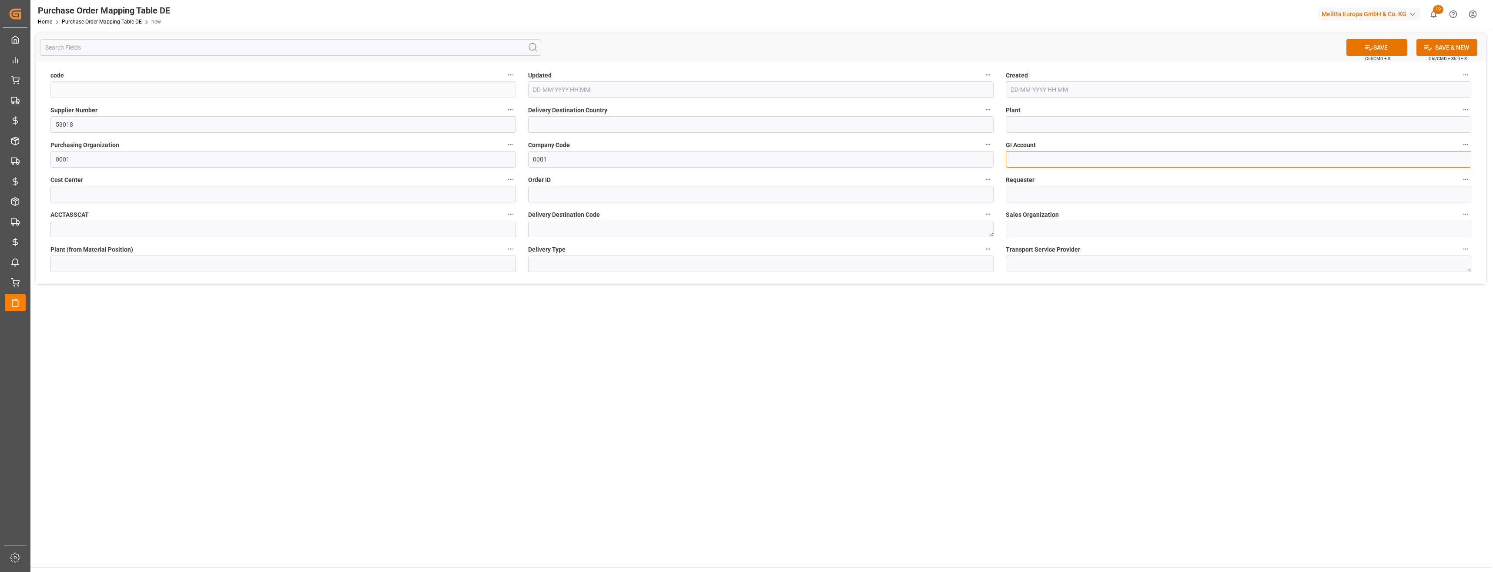
click at [1032, 157] on input at bounding box center [1238, 159] width 465 height 17
type input "F"
click at [1011, 195] on input at bounding box center [1238, 194] width 465 height 17
type input "TWA"
click at [190, 189] on input at bounding box center [282, 194] width 465 height 17
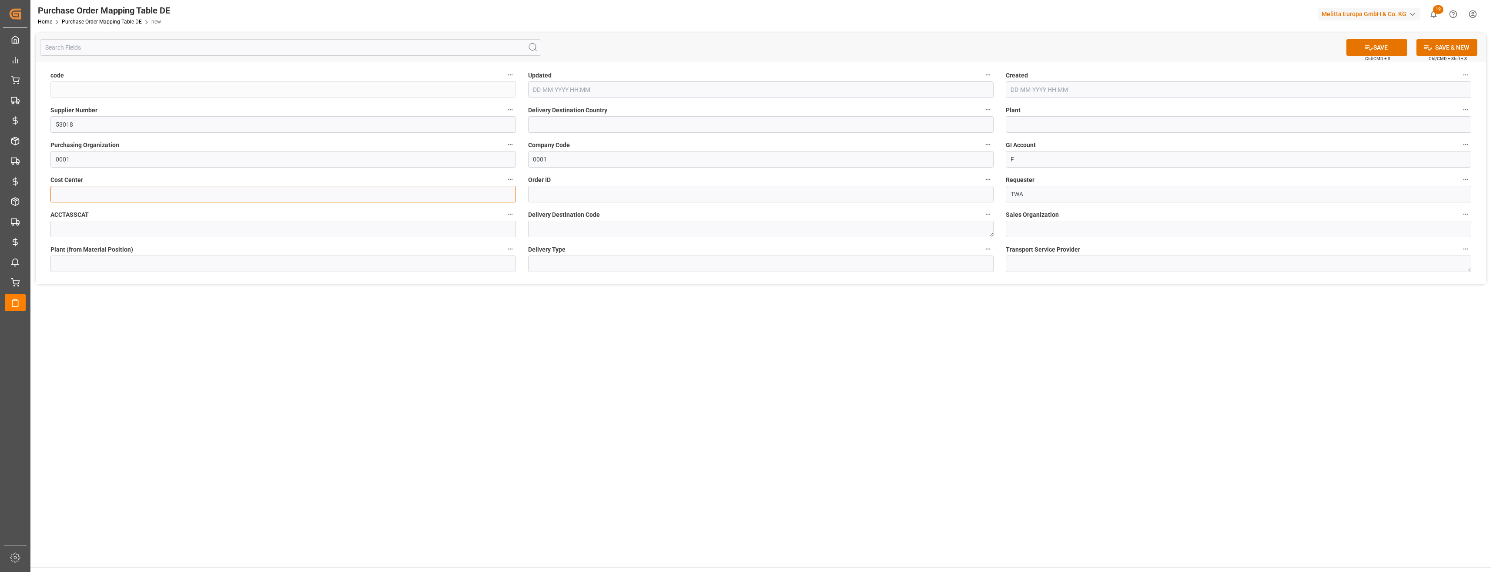
paste input "6504"
type input "6504"
drag, startPoint x: 1033, startPoint y: 155, endPoint x: 975, endPoint y: 154, distance: 58.3
click at [975, 154] on div "code Updated Created Supplier Number 53018 Delivery Destination Country Plant P…" at bounding box center [761, 173] width 1450 height 222
paste input "471400"
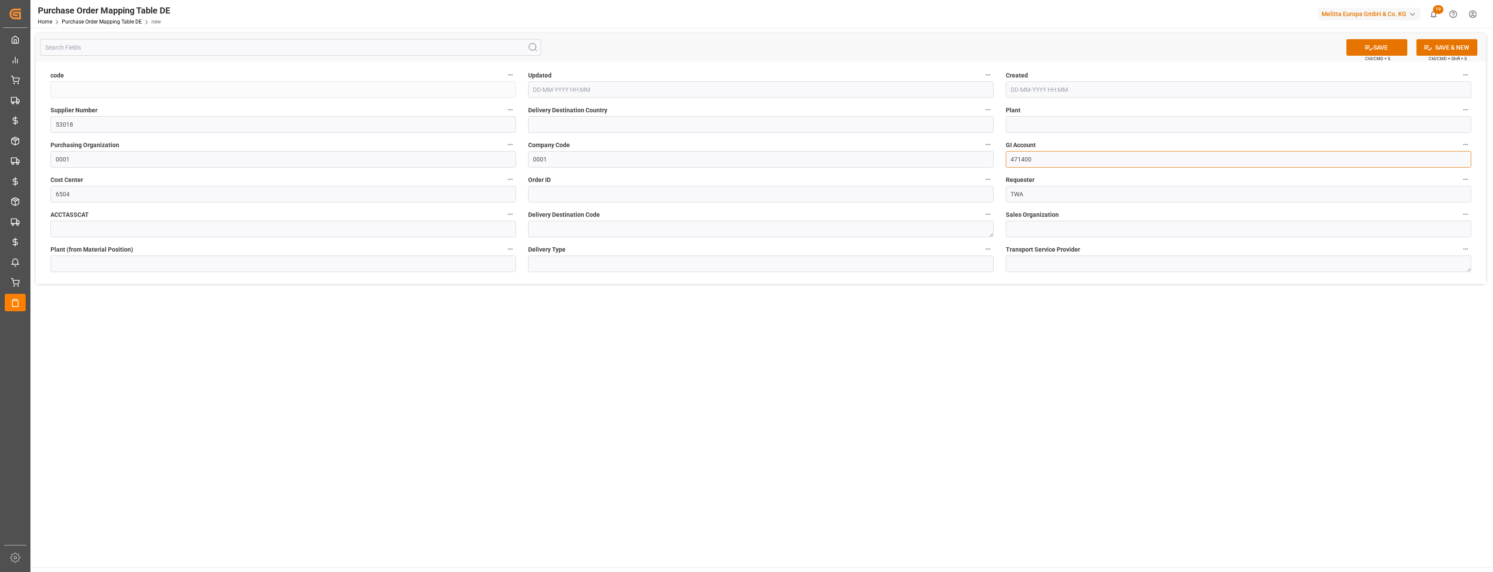
type input "471400"
click at [284, 229] on input at bounding box center [282, 229] width 465 height 17
type input "F"
drag, startPoint x: 137, startPoint y: 192, endPoint x: 64, endPoint y: 191, distance: 72.7
click at [64, 191] on input "6504" at bounding box center [282, 194] width 465 height 17
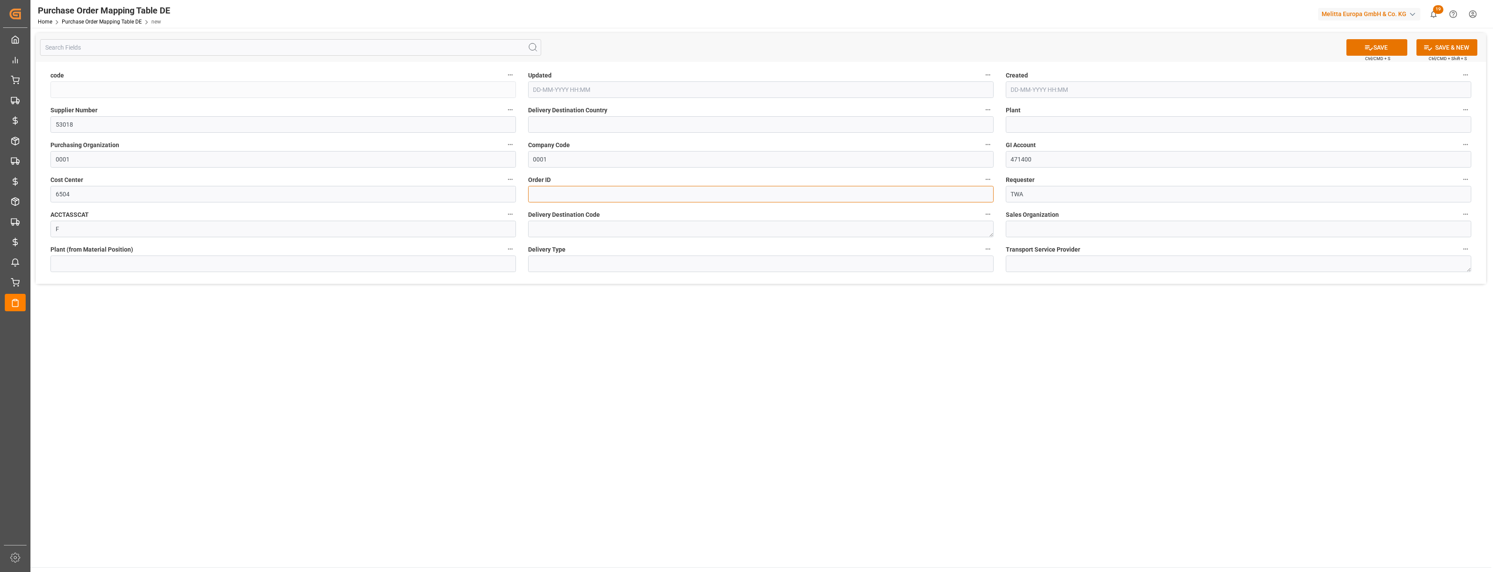
click at [550, 194] on input at bounding box center [760, 194] width 465 height 17
paste input "430799"
type input "430799"
click at [431, 251] on label "Plant (from Material Position)" at bounding box center [282, 249] width 465 height 12
click at [505, 251] on button "Plant (from Material Position)" at bounding box center [510, 248] width 11 height 11
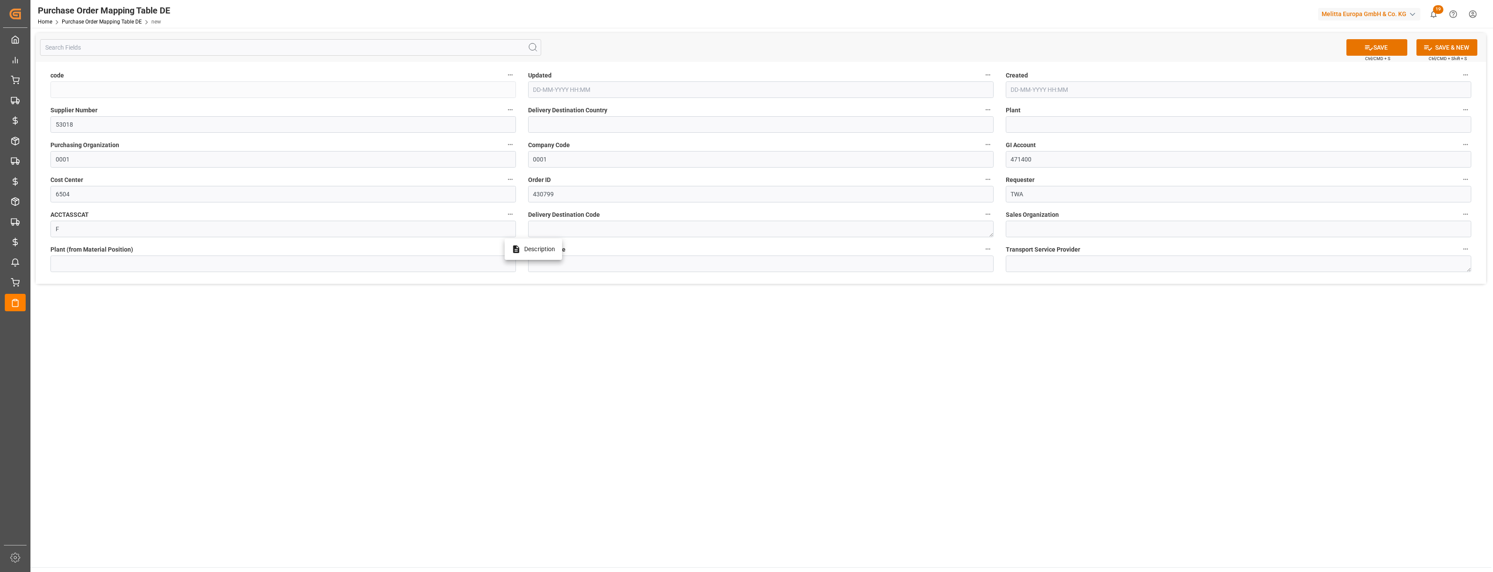
click at [1030, 265] on div at bounding box center [746, 286] width 1493 height 572
click at [1048, 261] on textarea at bounding box center [1238, 263] width 465 height 17
paste textarea "Raben PL"
type textarea "Raben PL"
click at [1024, 231] on input at bounding box center [1238, 229] width 465 height 17
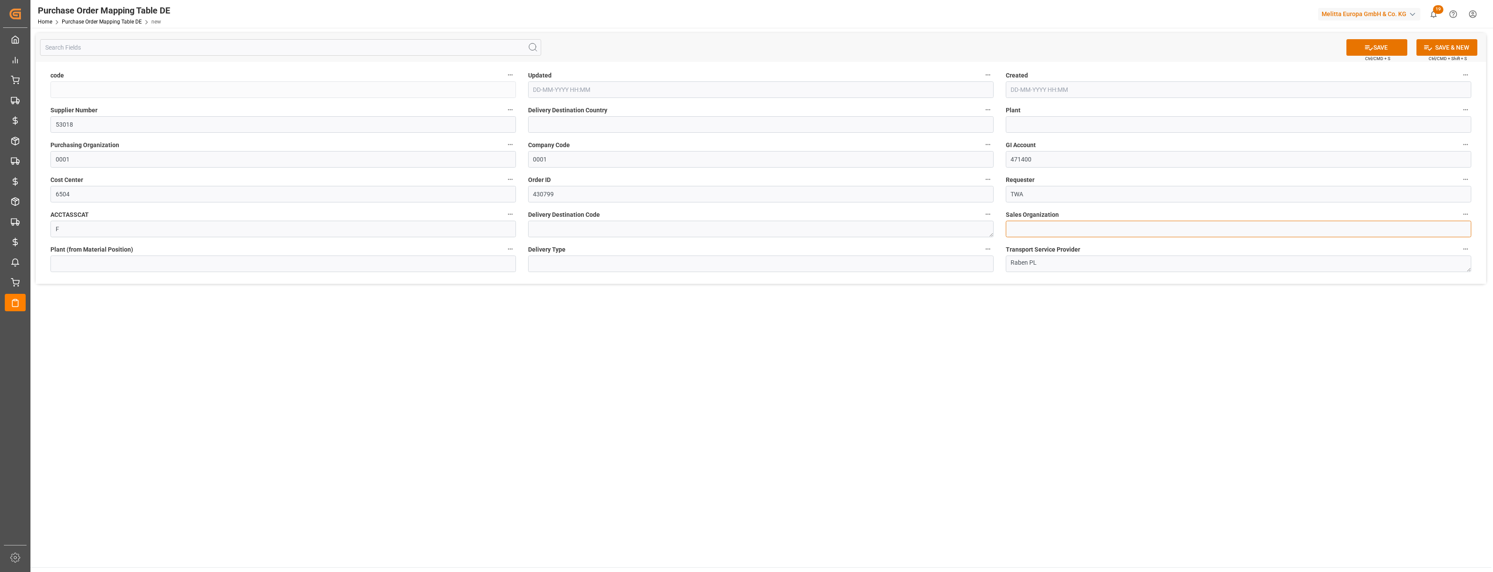
paste input "1"
type input "1"
click at [624, 237] on textarea at bounding box center [760, 229] width 465 height 17
paste textarea "0000020342,0000020001,0000017001,0000017000,0000008865,0000008760,0000007155,00…"
type textarea "0000020342,0000020001,0000017001,0000017000,0000008865,0000008760,0000007155,00…"
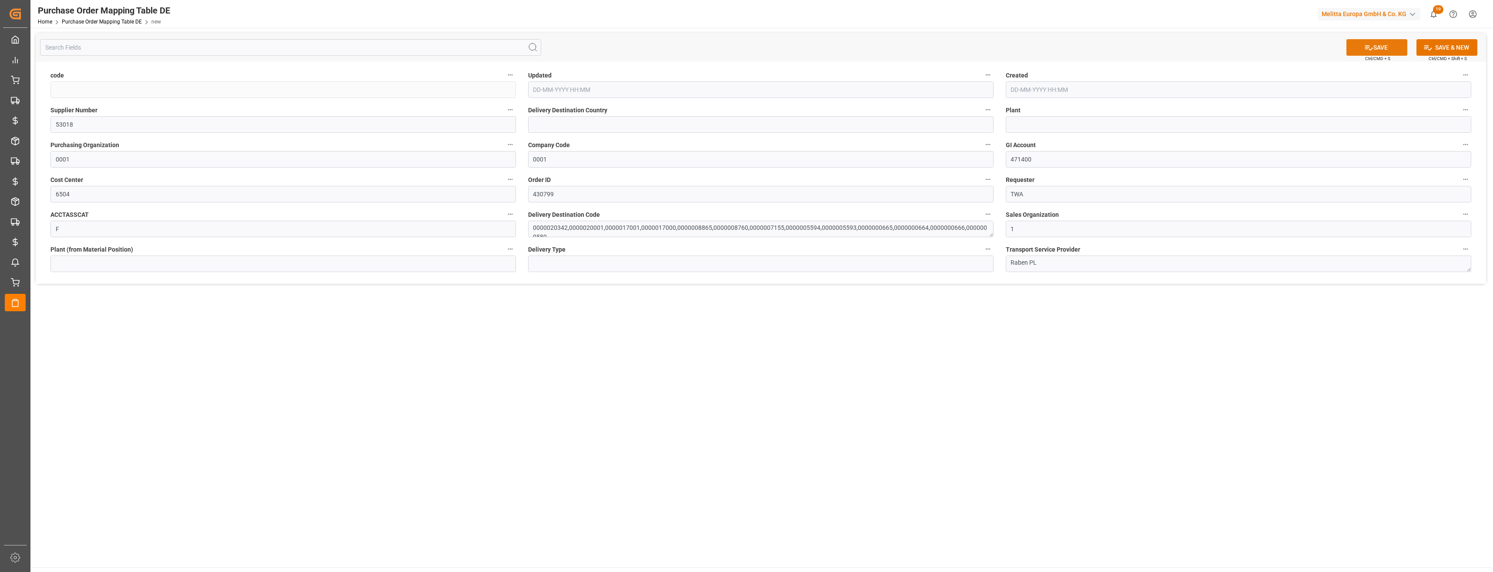
click at [1368, 44] on icon at bounding box center [1368, 47] width 9 height 9
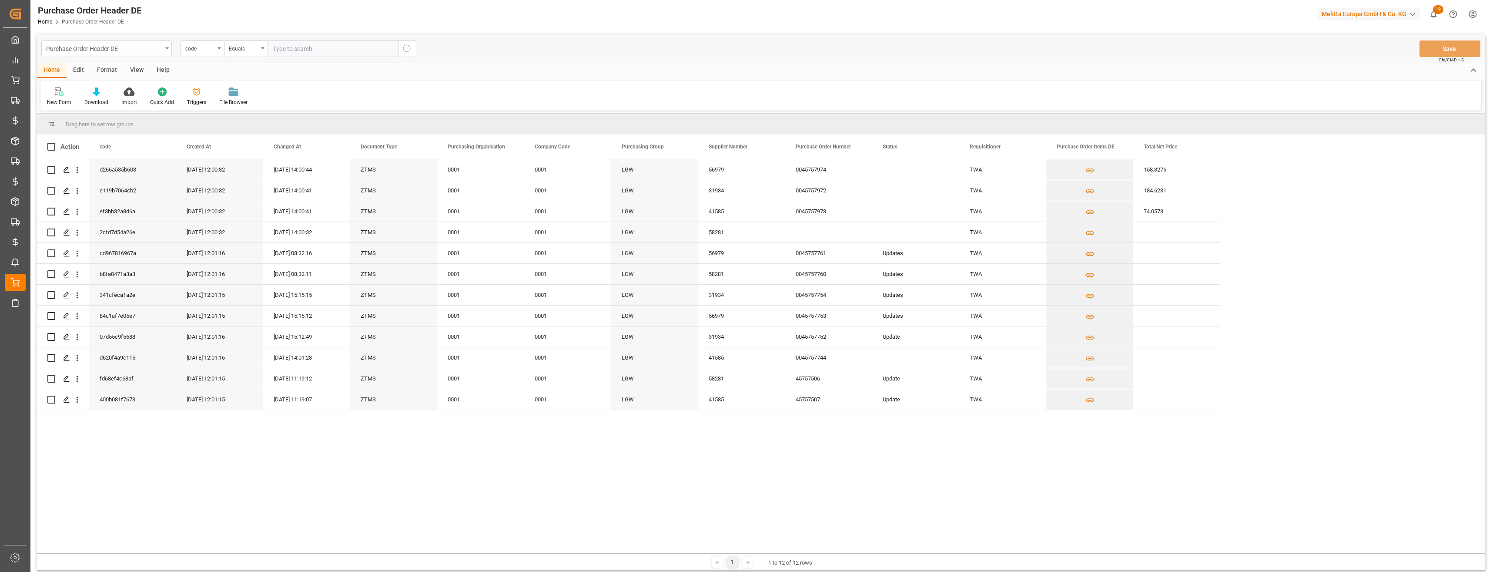
click at [134, 50] on div "Purchase Order Header DE" at bounding box center [104, 48] width 116 height 11
type input "purch"
click at [117, 157] on div "Purchase Order Items DE" at bounding box center [107, 162] width 130 height 18
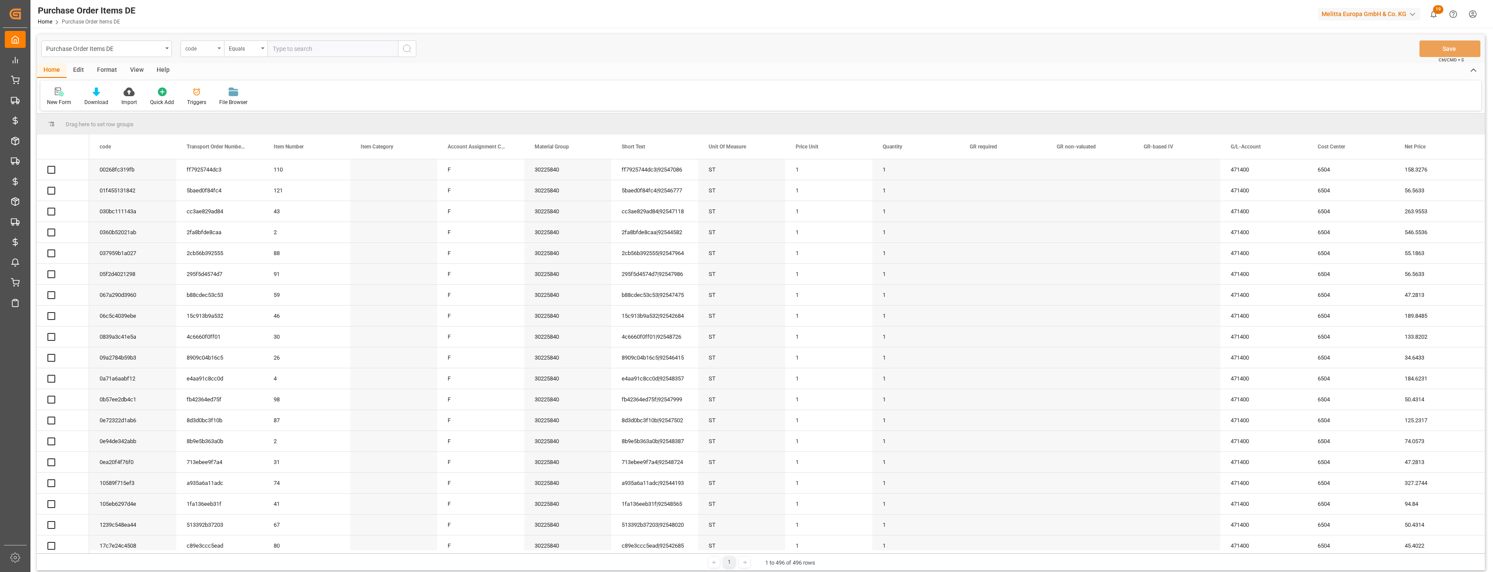
click at [210, 45] on div "code" at bounding box center [200, 48] width 30 height 10
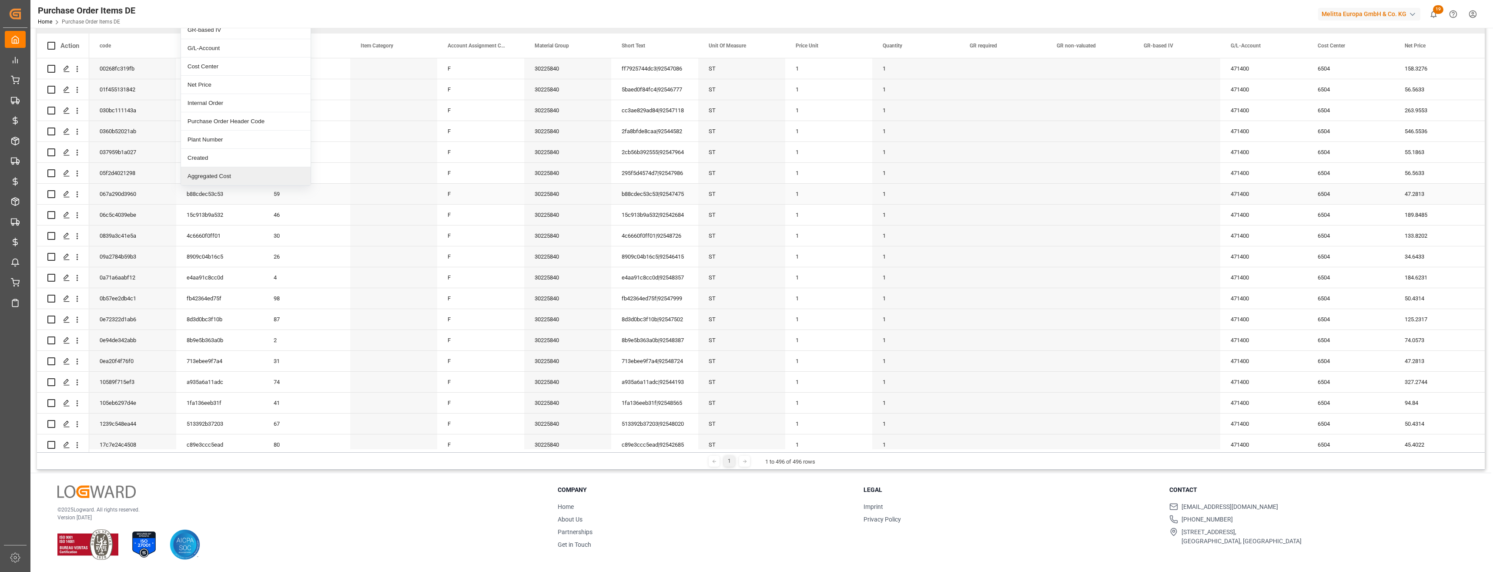
scroll to position [44, 0]
click at [231, 121] on div "Purchase Order Header Code" at bounding box center [246, 121] width 130 height 18
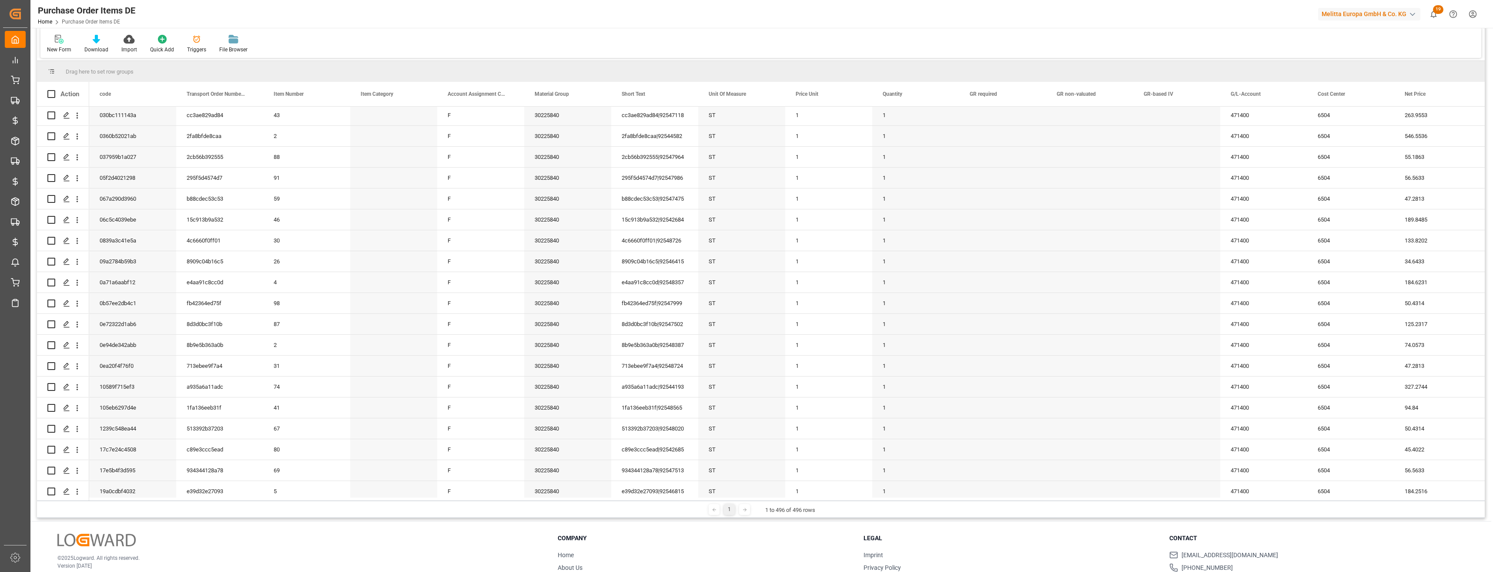
scroll to position [0, 0]
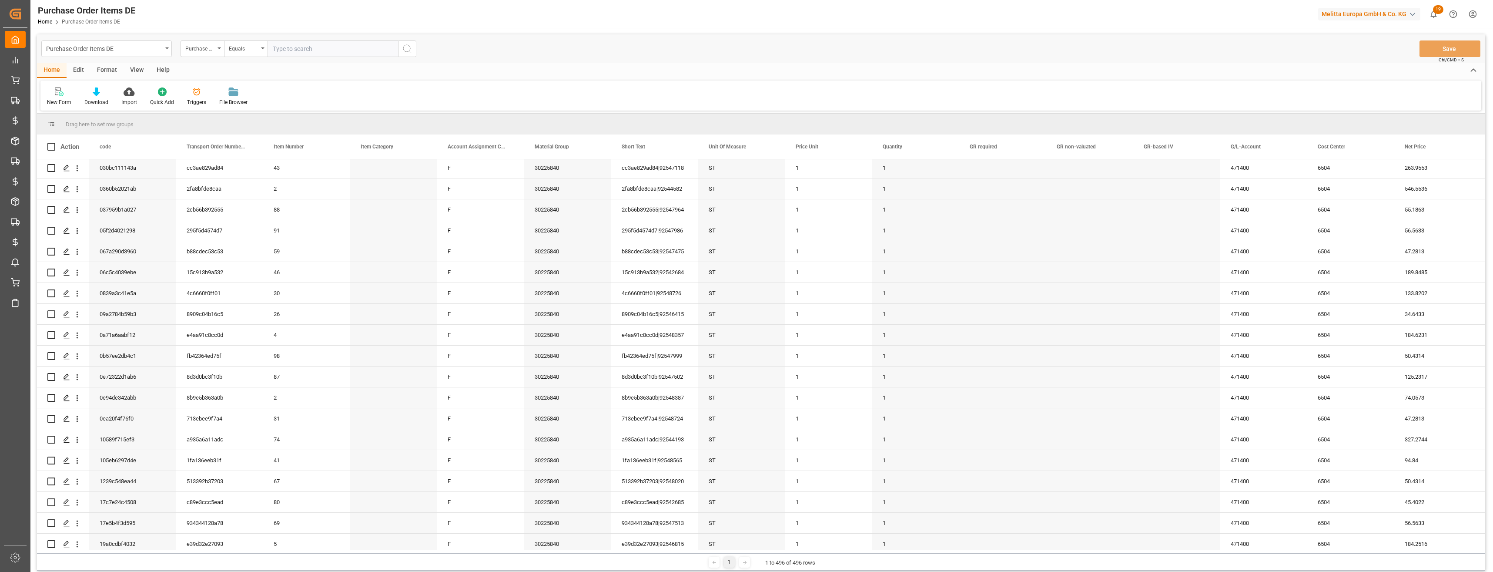
click at [308, 55] on input "text" at bounding box center [333, 48] width 131 height 17
paste input "2cfd7d54a26e"
type input "2cfd7d54a26e"
drag, startPoint x: 403, startPoint y: 51, endPoint x: 378, endPoint y: 101, distance: 56.0
click at [403, 51] on icon "search button" at bounding box center [407, 49] width 10 height 10
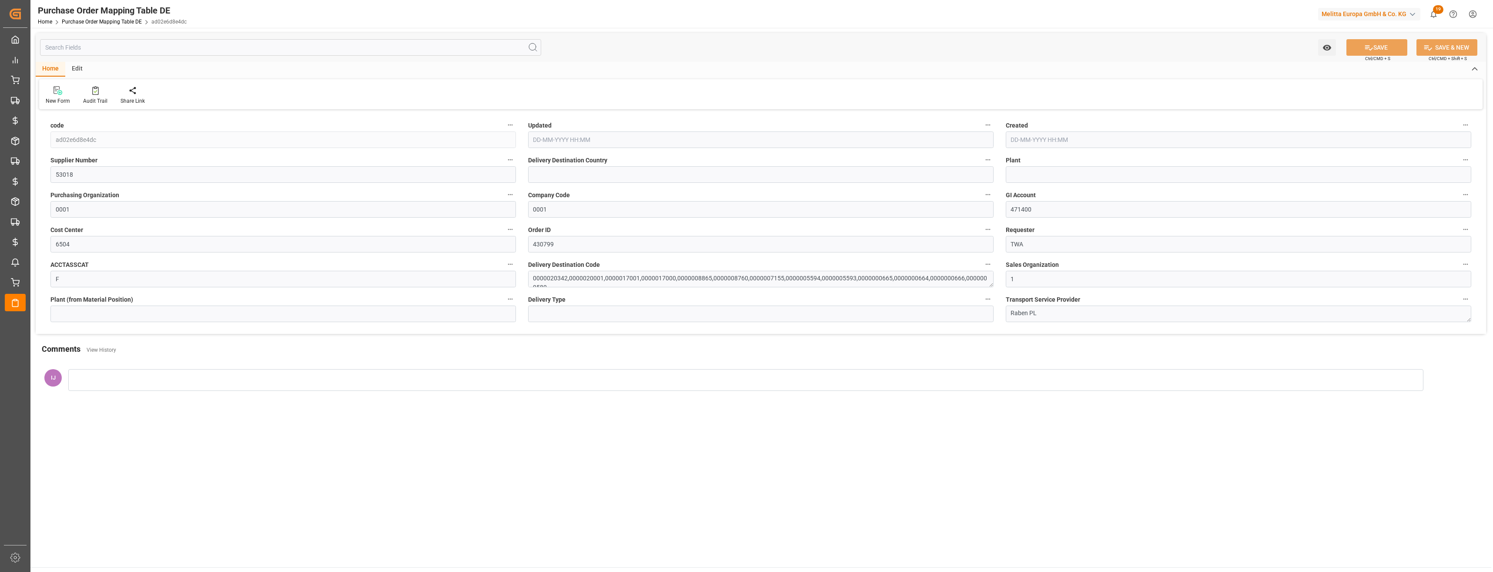
type input "[DATE] 14:16"
click at [130, 24] on link "Purchase Order Mapping Table DE" at bounding box center [102, 22] width 80 height 6
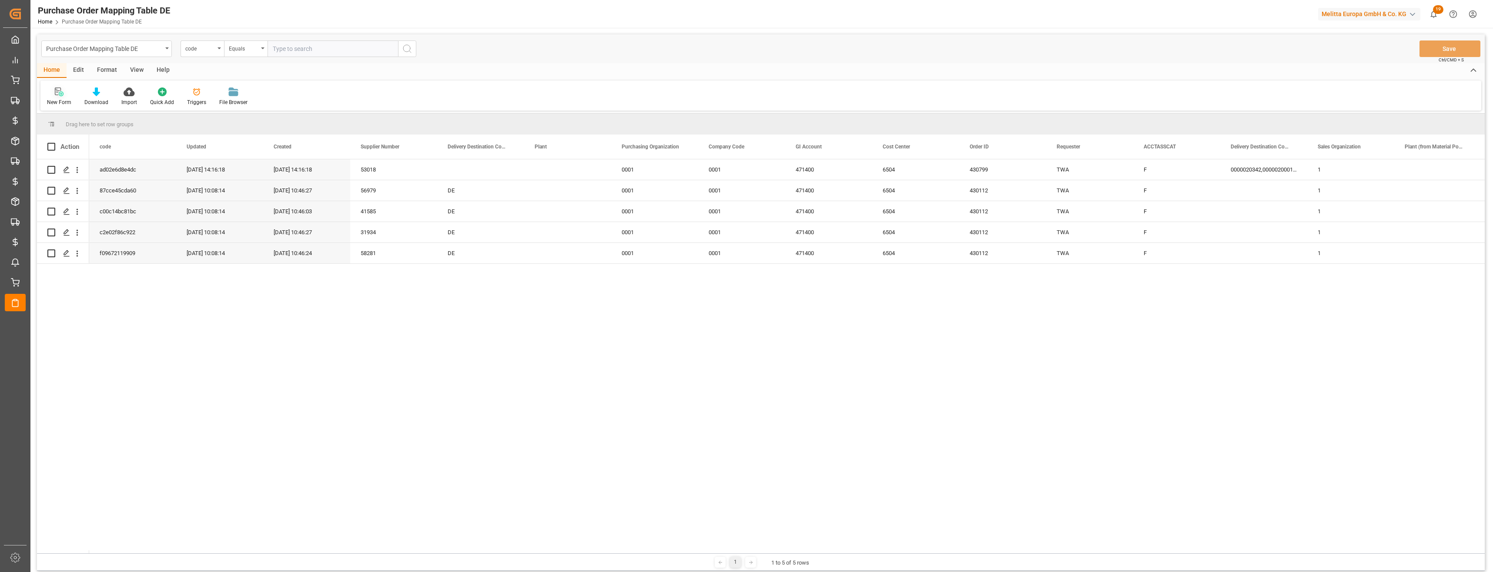
click at [62, 102] on div "New Form" at bounding box center [59, 102] width 24 height 8
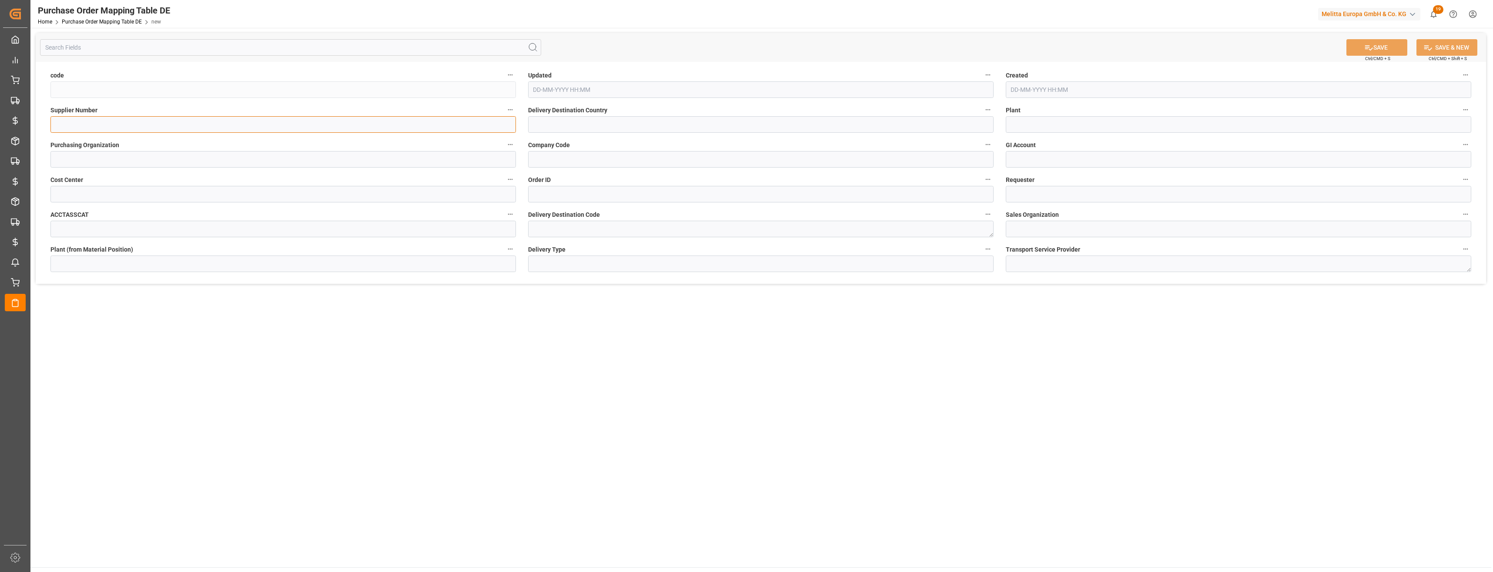
click at [222, 124] on input at bounding box center [282, 124] width 465 height 17
paste input "53018"
type input "53018"
click at [190, 158] on input at bounding box center [282, 159] width 465 height 17
paste input "0001"
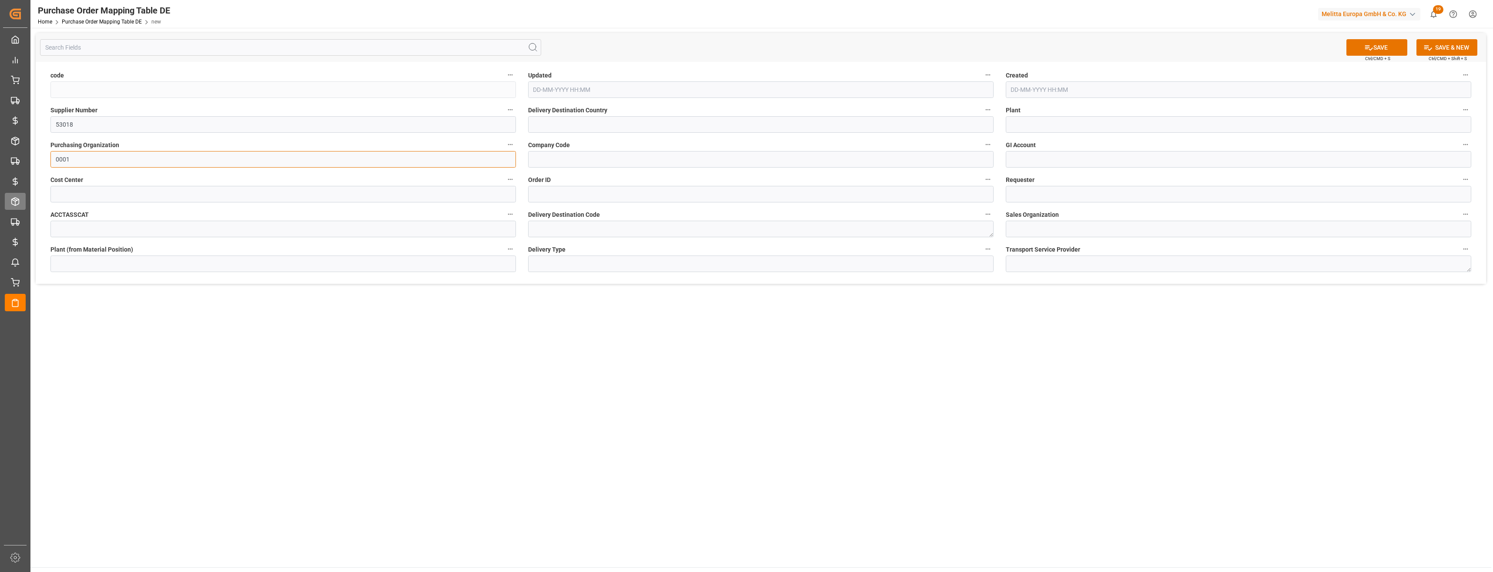
type input "0001"
click at [573, 159] on input at bounding box center [760, 159] width 465 height 17
paste input "0001"
type input "0001"
click at [134, 227] on input at bounding box center [282, 229] width 465 height 17
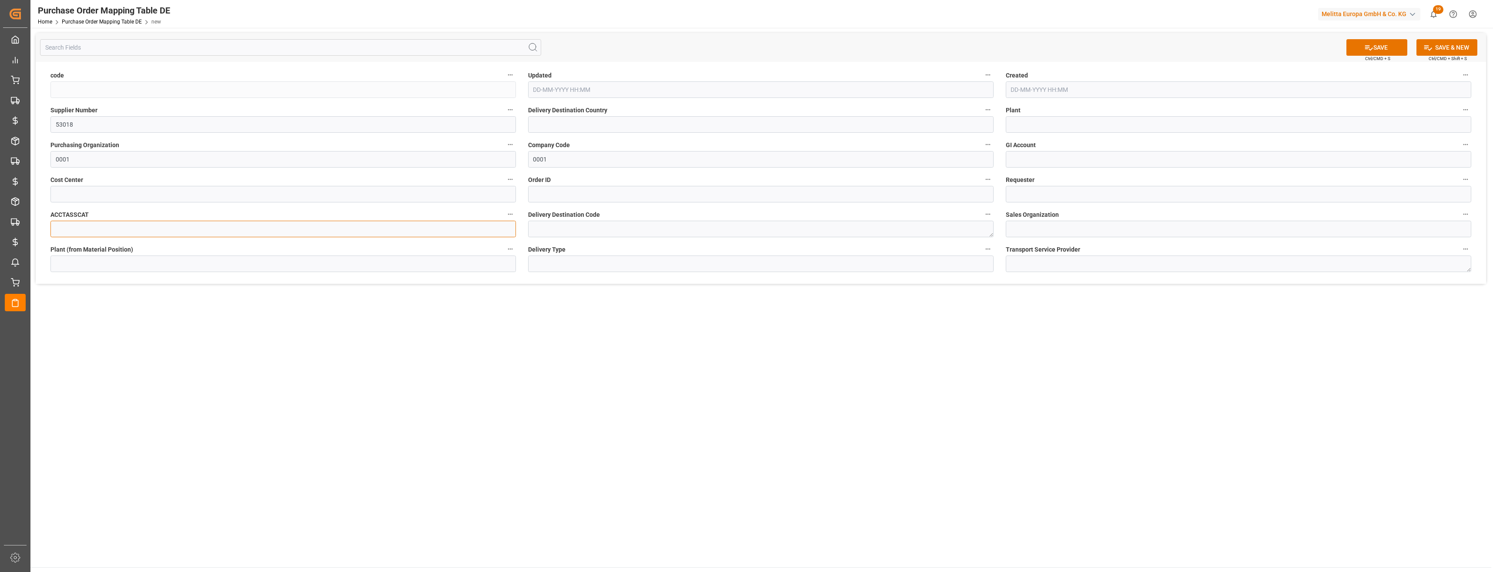
paste input "F"
type input "F"
click at [1031, 160] on input at bounding box center [1238, 159] width 465 height 17
paste input "471400"
type input "471400"
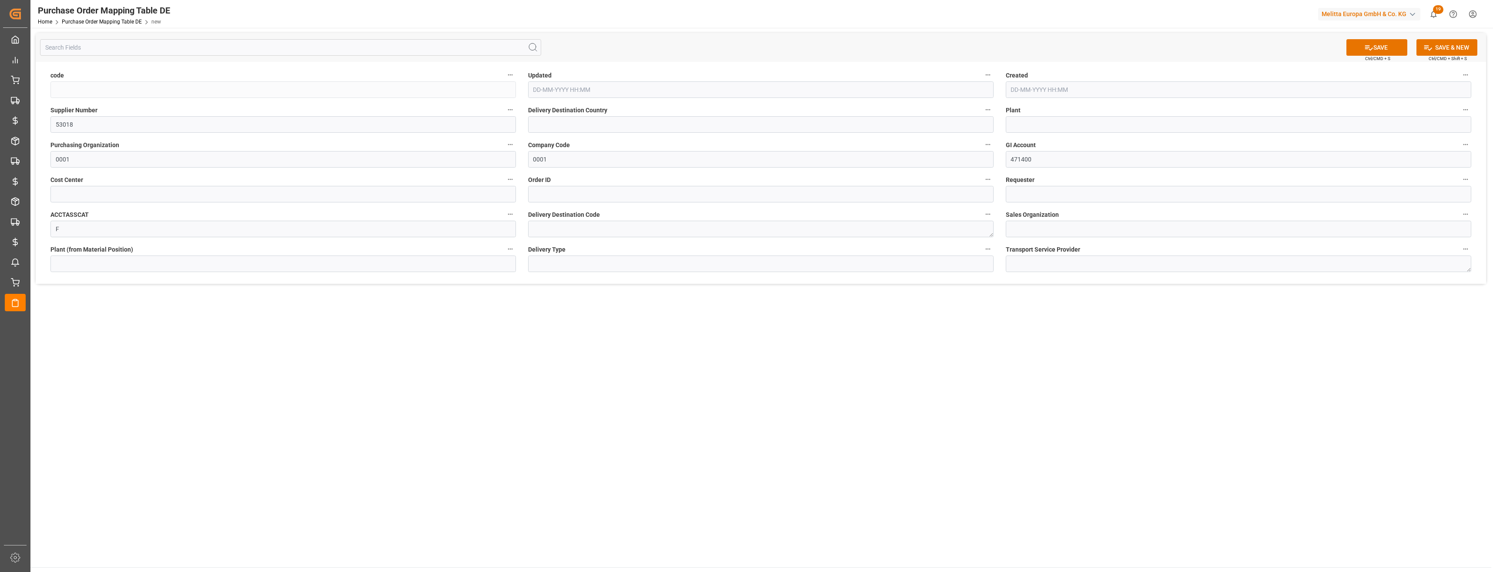
click at [123, 186] on div "Cost Center" at bounding box center [283, 188] width 478 height 35
click at [114, 193] on input at bounding box center [282, 194] width 465 height 17
paste input "6504"
type input "6504"
click at [541, 195] on input at bounding box center [760, 194] width 465 height 17
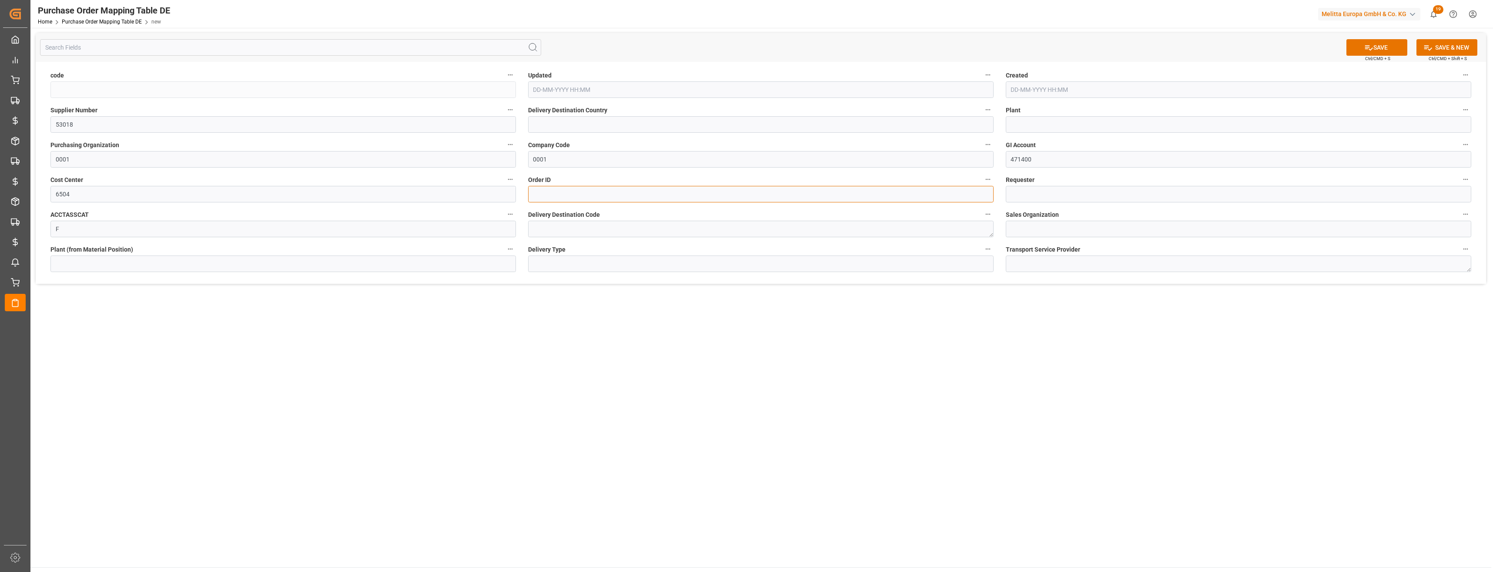
paste input "430919"
type input "430919"
click at [1032, 195] on input at bounding box center [1238, 194] width 465 height 17
paste input "TWA"
type input "TWA"
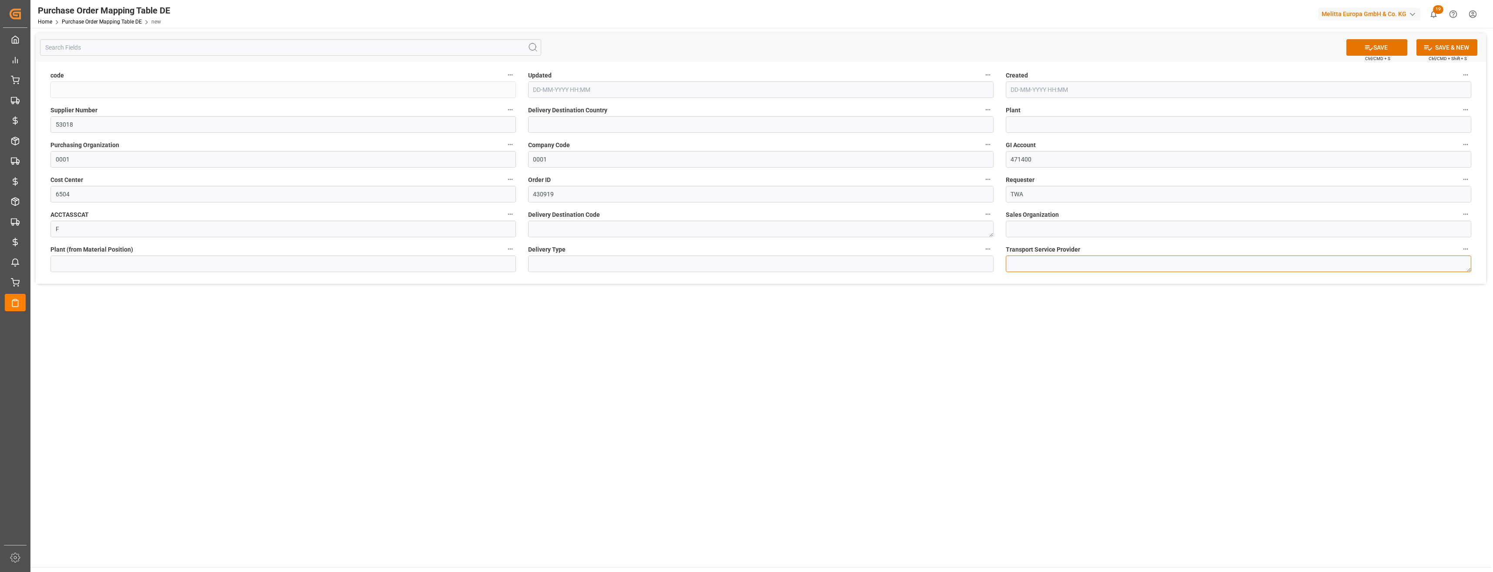
click at [1043, 266] on textarea at bounding box center [1238, 263] width 465 height 17
paste textarea "Raben PL"
type textarea "Raben PL"
click at [1014, 231] on input at bounding box center [1238, 229] width 465 height 17
paste input "1"
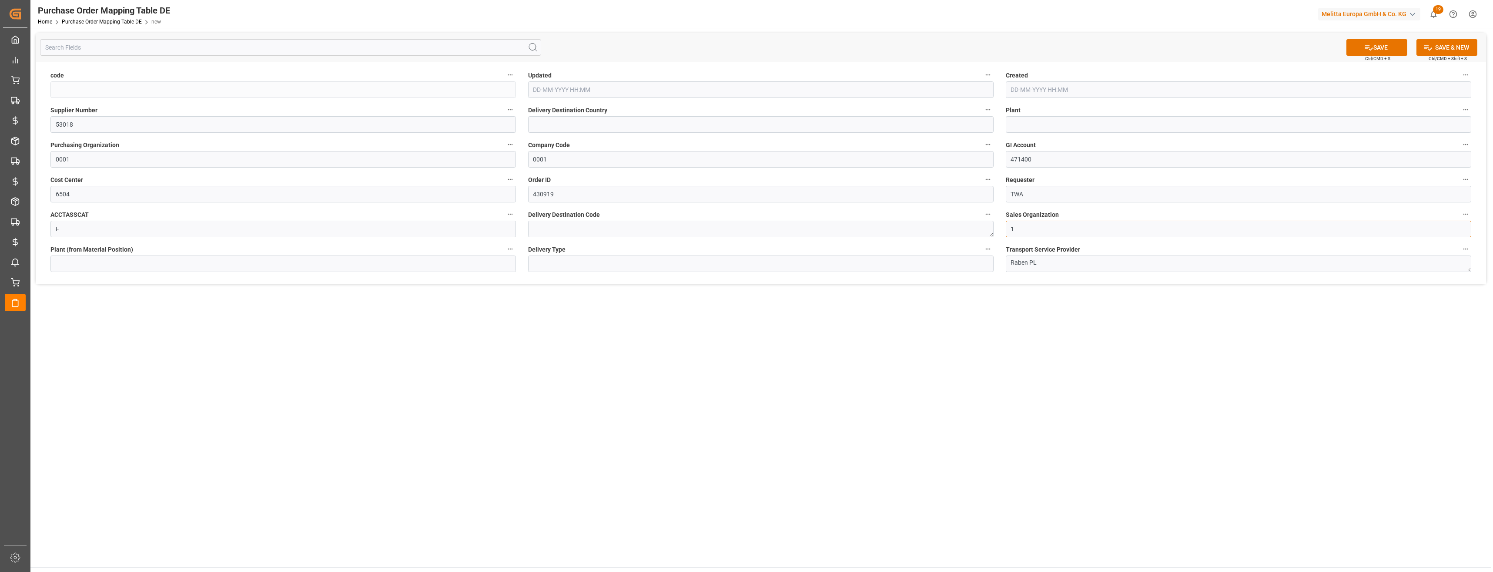
type input "1"
click at [633, 233] on textarea at bounding box center [760, 229] width 465 height 17
paste textarea "0000007490"
type textarea "0000007490"
click at [1371, 48] on icon at bounding box center [1369, 47] width 8 height 5
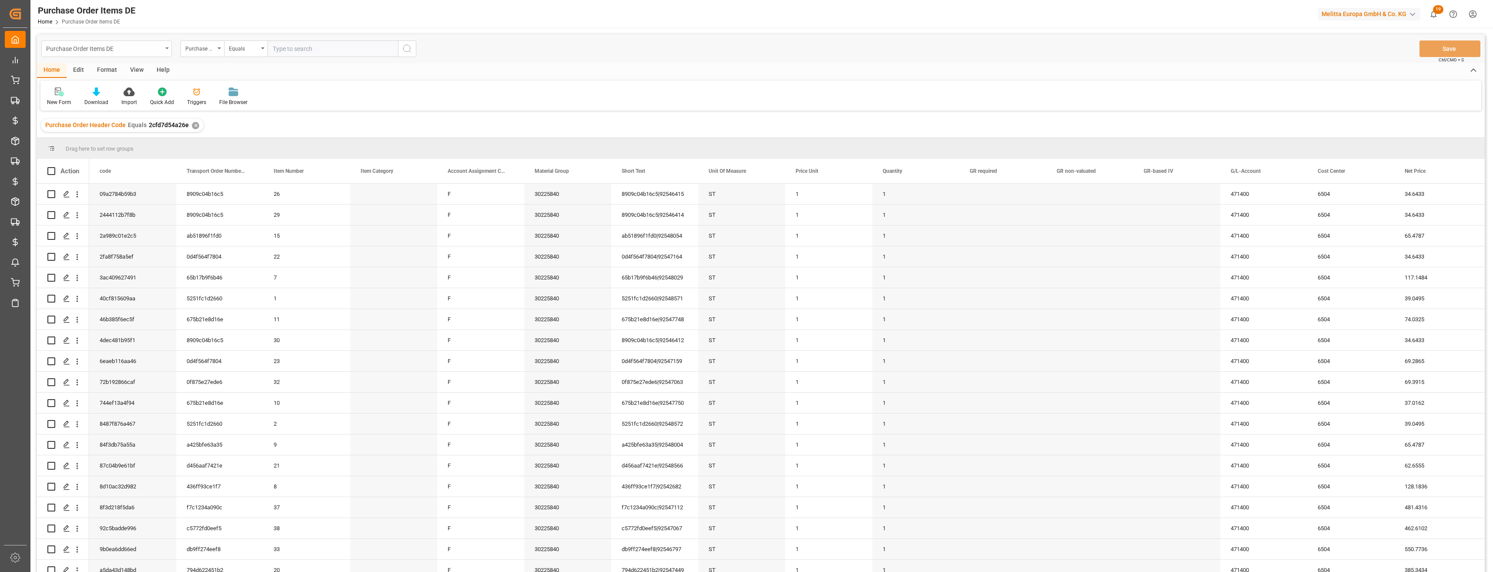
click at [123, 48] on div "Purchase Order Items DE" at bounding box center [104, 48] width 116 height 11
type input "trans"
click at [100, 234] on div "Transport Status DE" at bounding box center [107, 235] width 130 height 18
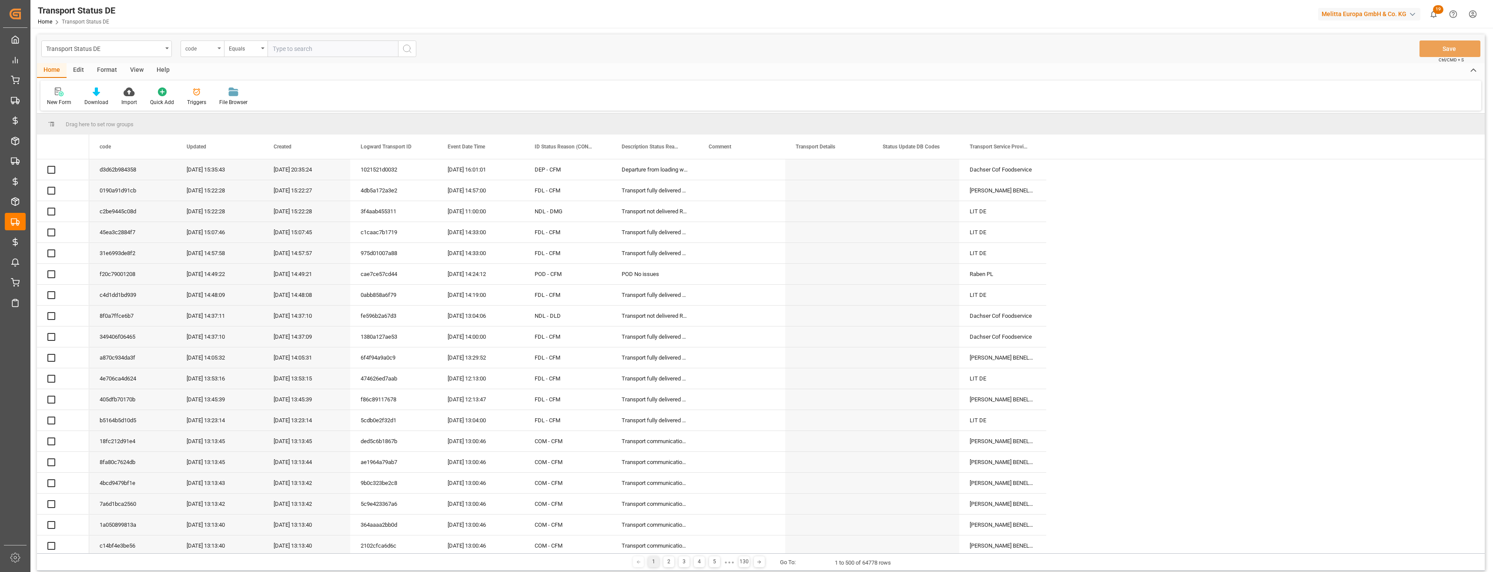
click at [218, 47] on icon "open menu" at bounding box center [219, 48] width 3 height 2
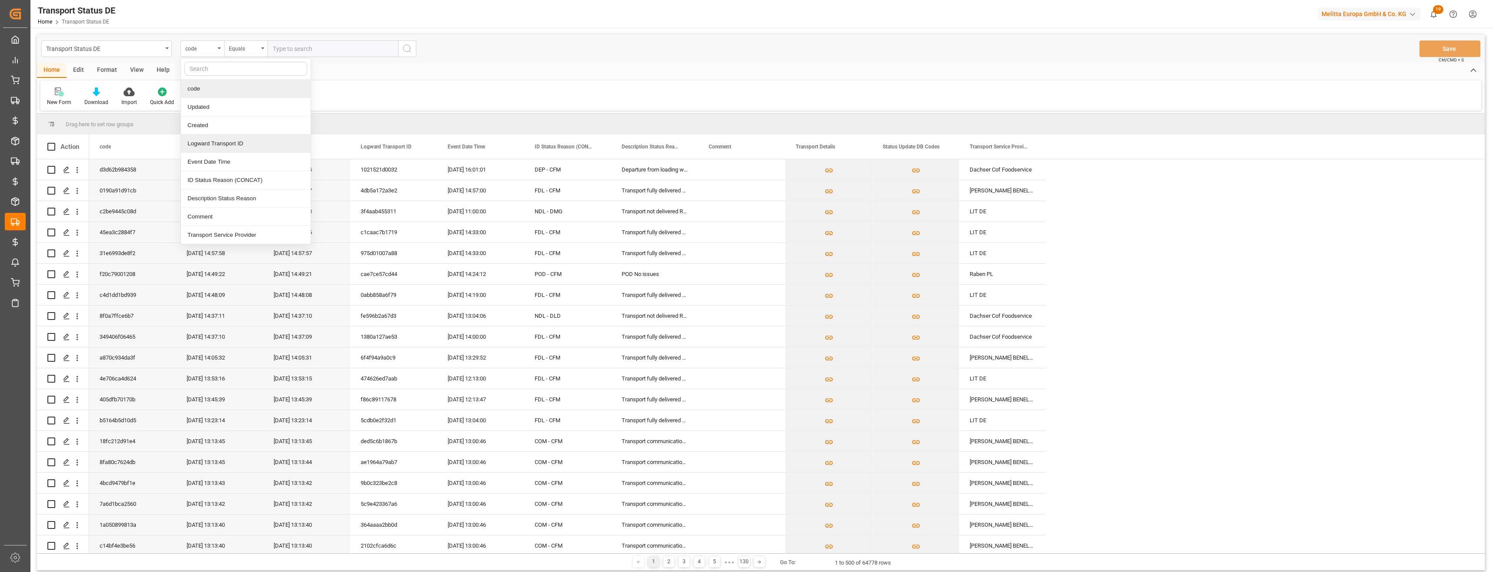
click at [223, 142] on div "Logward Transport ID" at bounding box center [246, 143] width 130 height 18
click at [285, 52] on input "text" at bounding box center [333, 48] width 131 height 17
paste input "1eba136e65d6"
type input "1eba136e65d6"
click at [416, 44] on div "Transport Status DE Logward Transport ID Equals 1eba136e65d6 Save Ctrl/CMD + S" at bounding box center [761, 48] width 1448 height 29
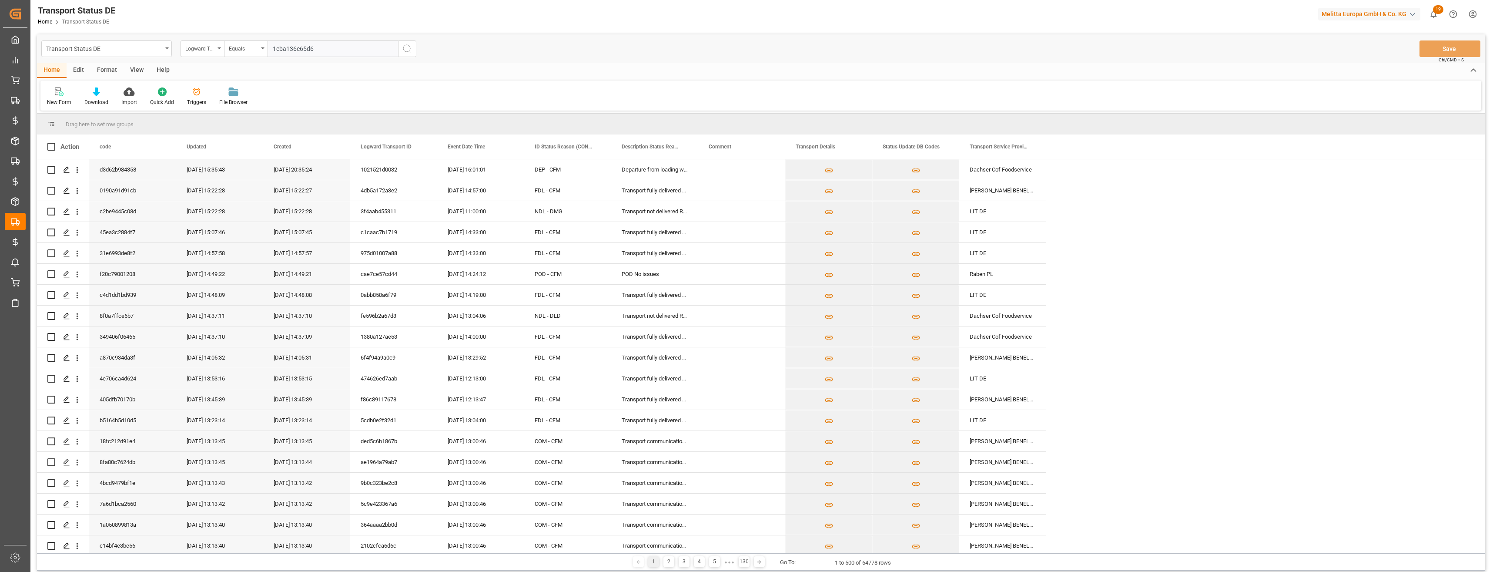
click at [412, 47] on button "search button" at bounding box center [407, 48] width 18 height 17
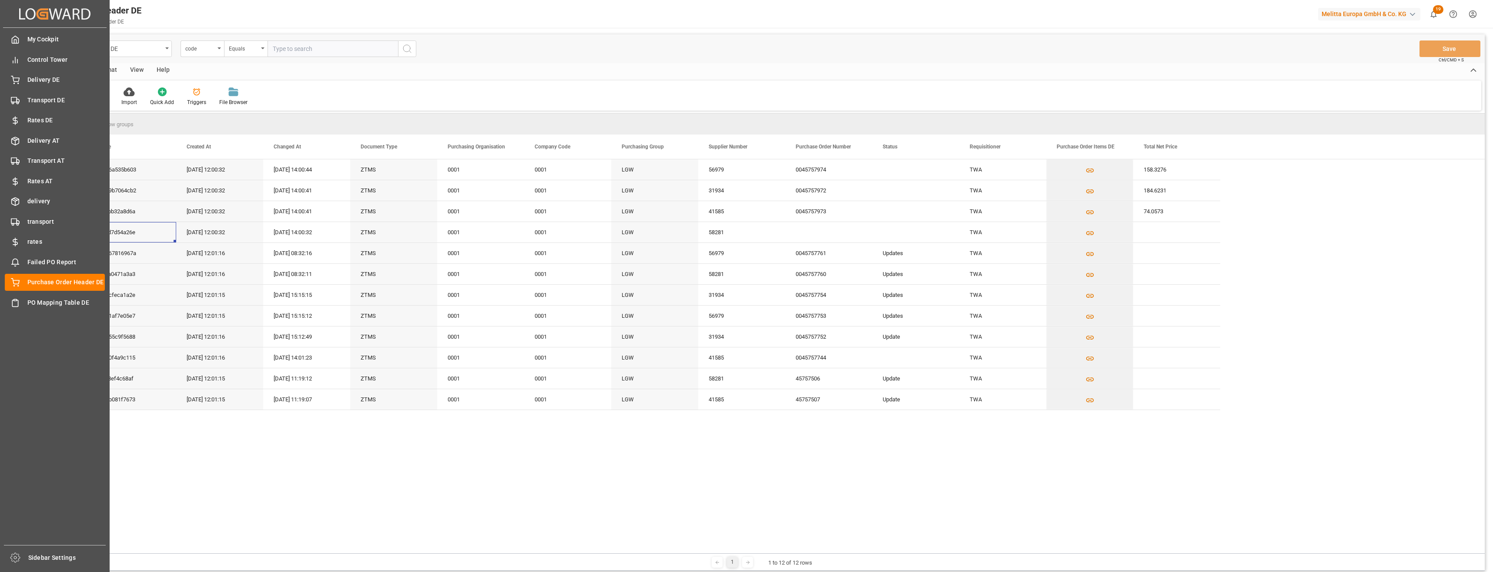
click at [24, 100] on div "Transport DE Transport DE" at bounding box center [55, 99] width 100 height 17
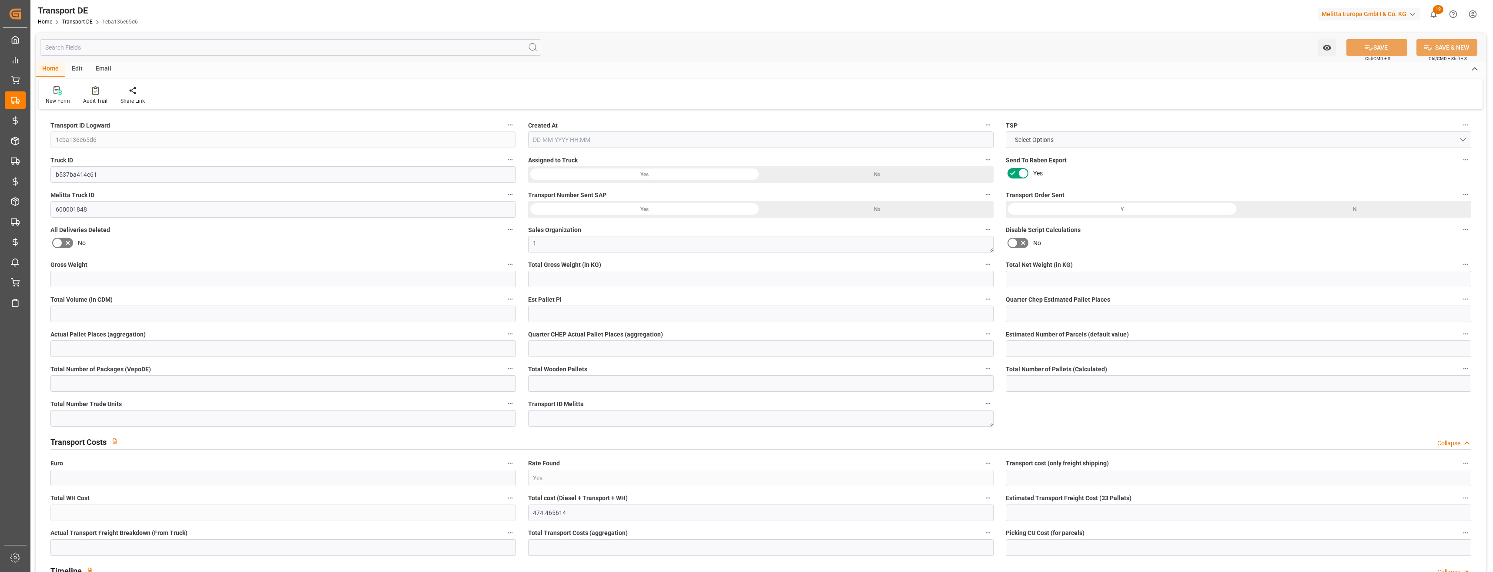
type input "1030"
type input "800.172"
type input "600.137"
type input "9178.018"
type input "8"
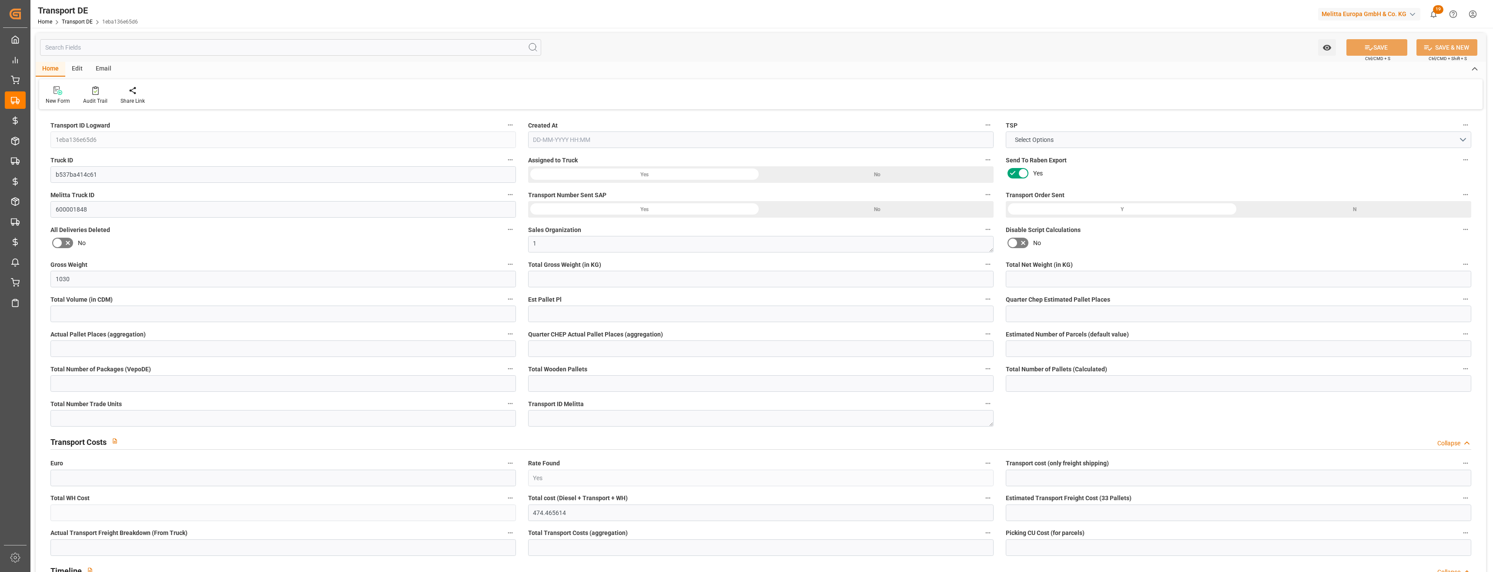
type input "0"
type input "8.5"
type input "0"
type input "1"
type input "9"
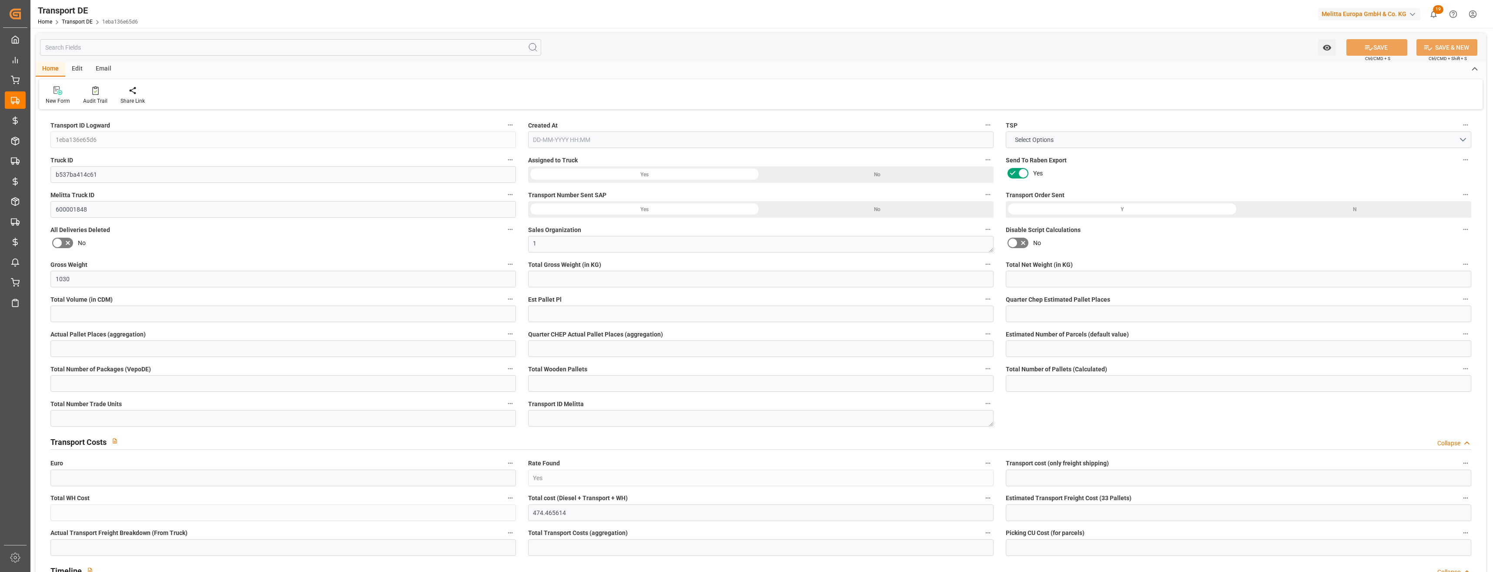
type input "8"
type input "2"
type input "578"
type input "0"
type input "329.19"
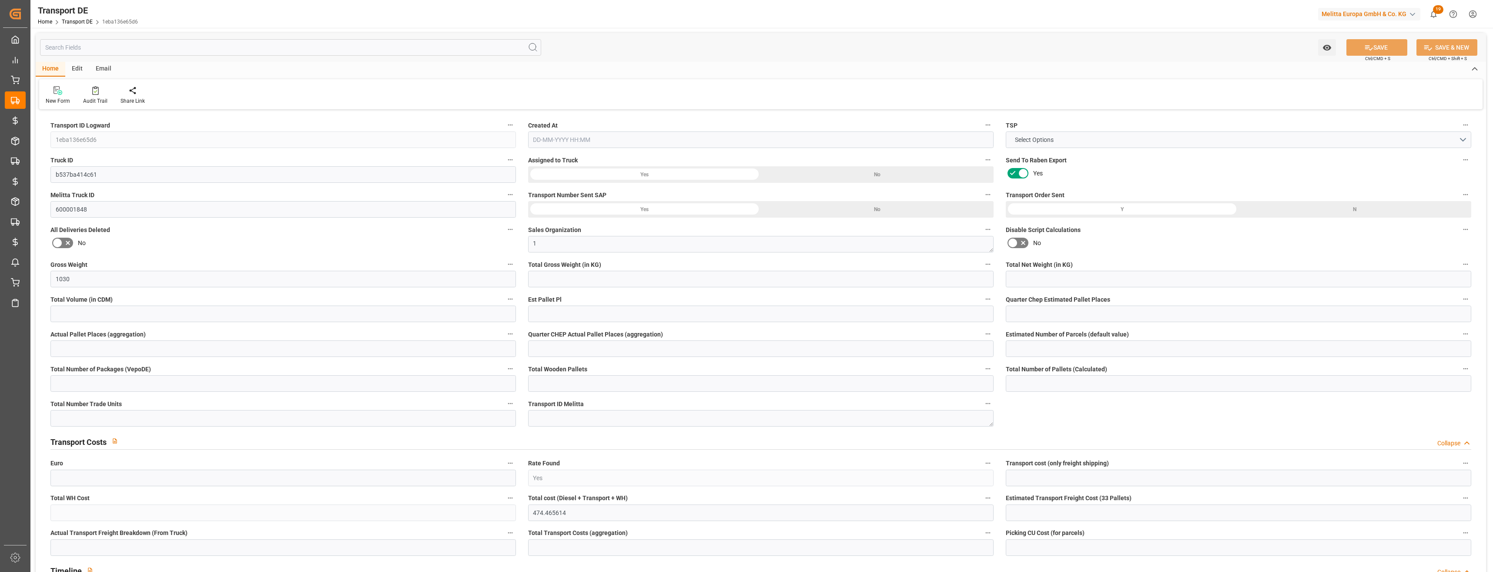
type input "148.37"
type input "329.19"
type input "326.0956"
type input "86"
type input "4"
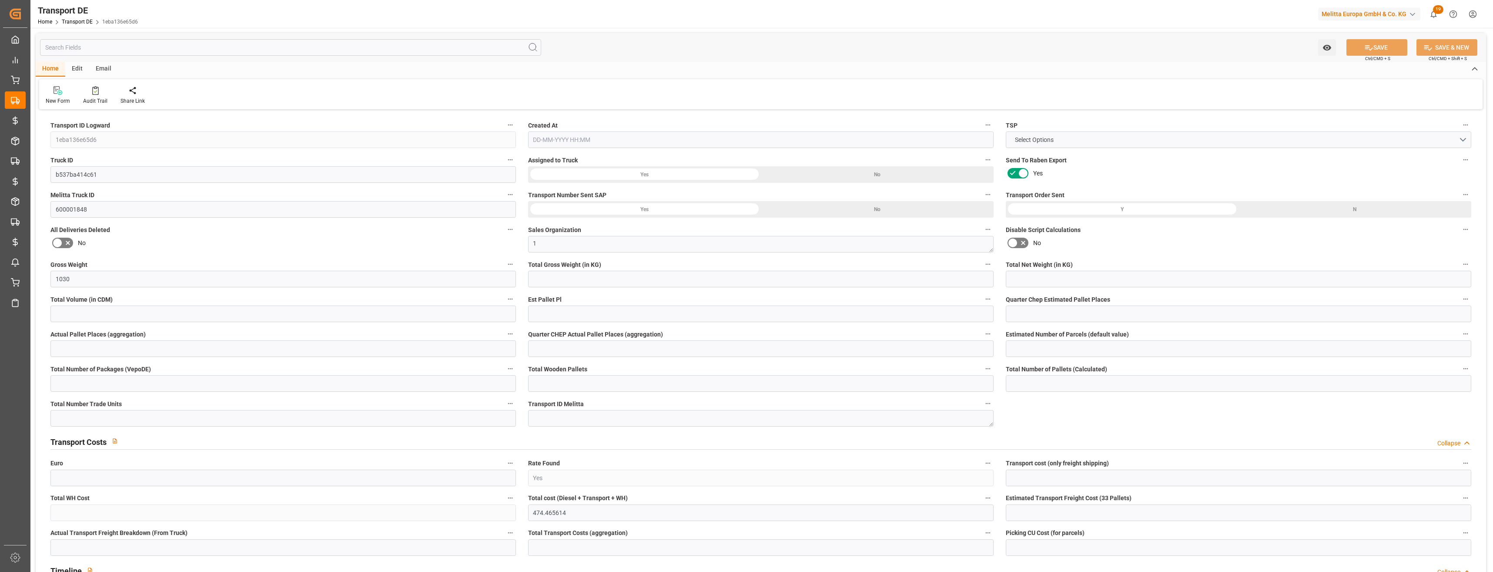
type input "5"
type input "0"
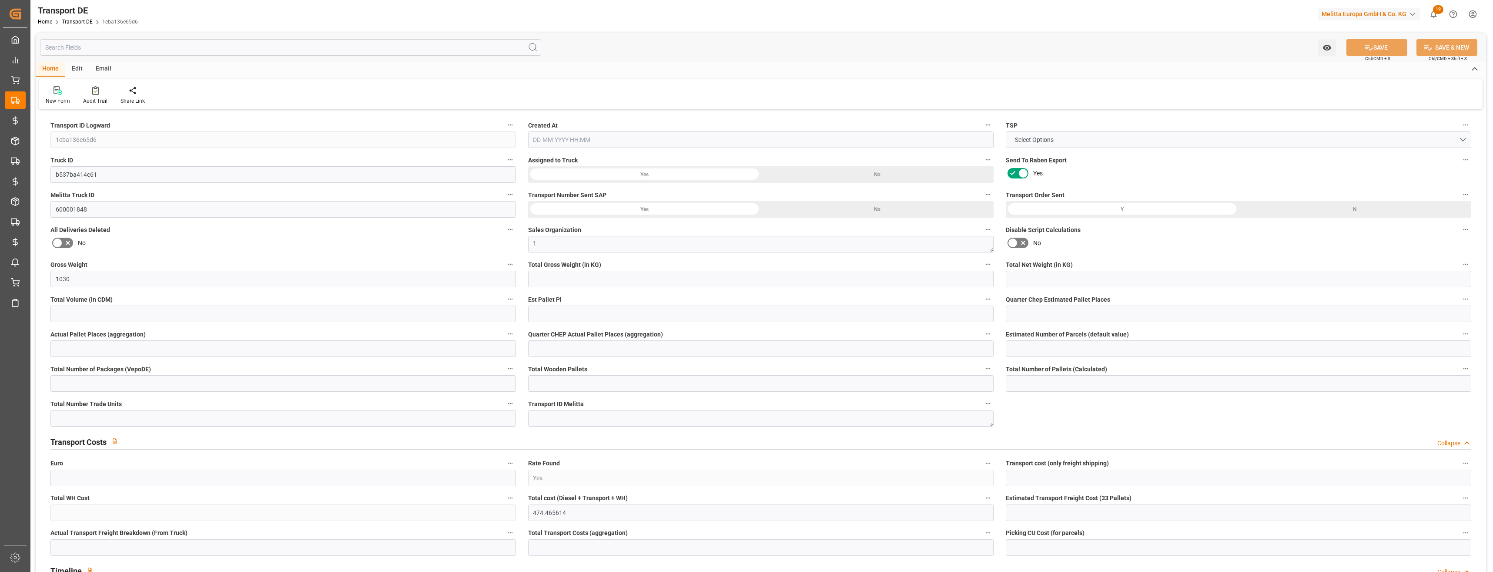
type input "0"
type input "-3.0944"
type input "0"
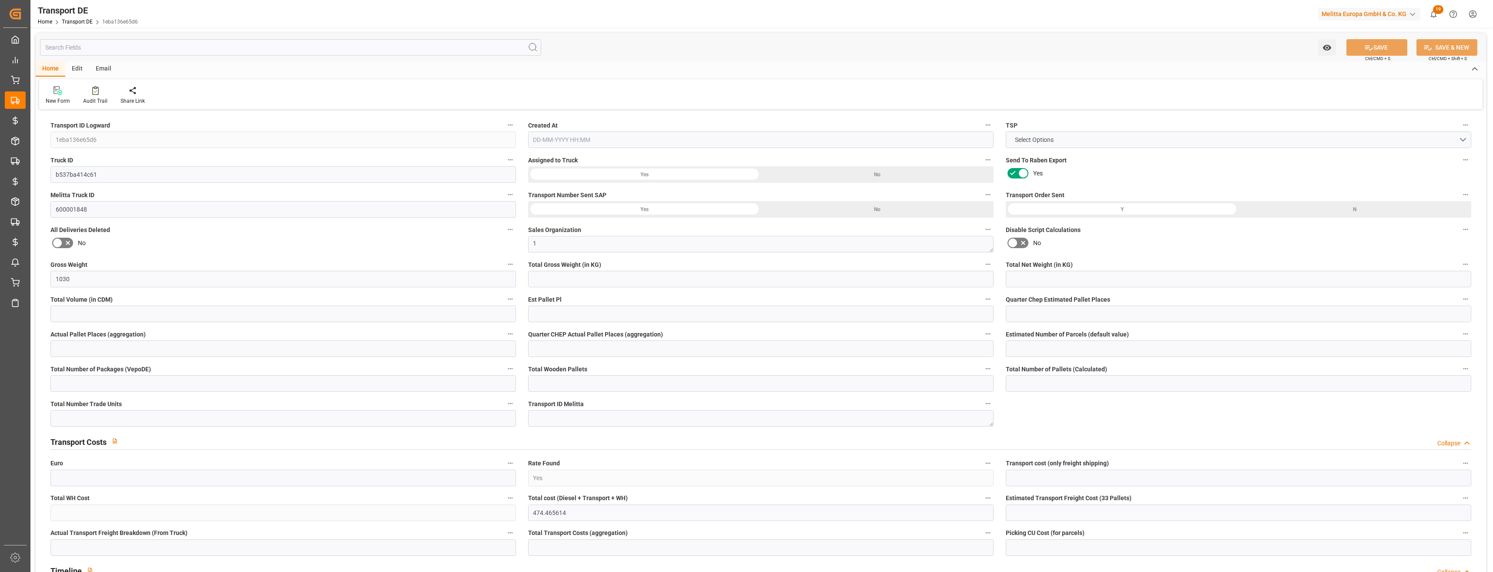
type input "0"
type input "800.172"
type input "10767.6795"
type input "21"
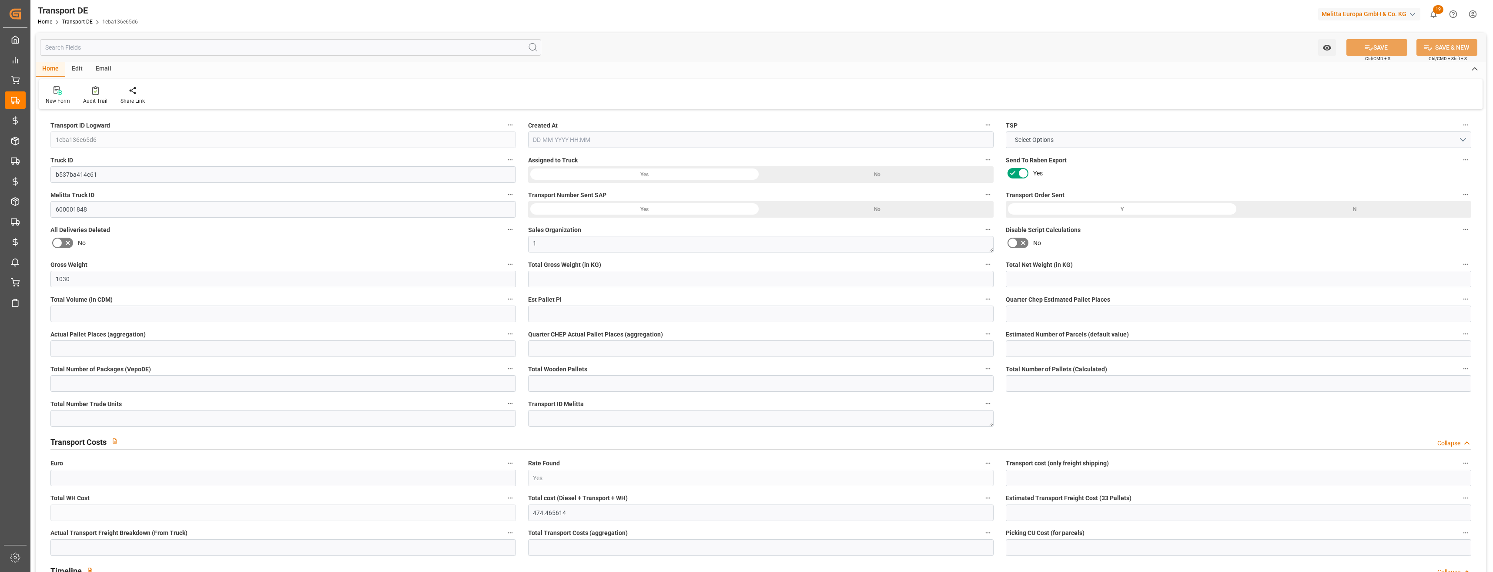
type input "80"
type input "4"
type input "0"
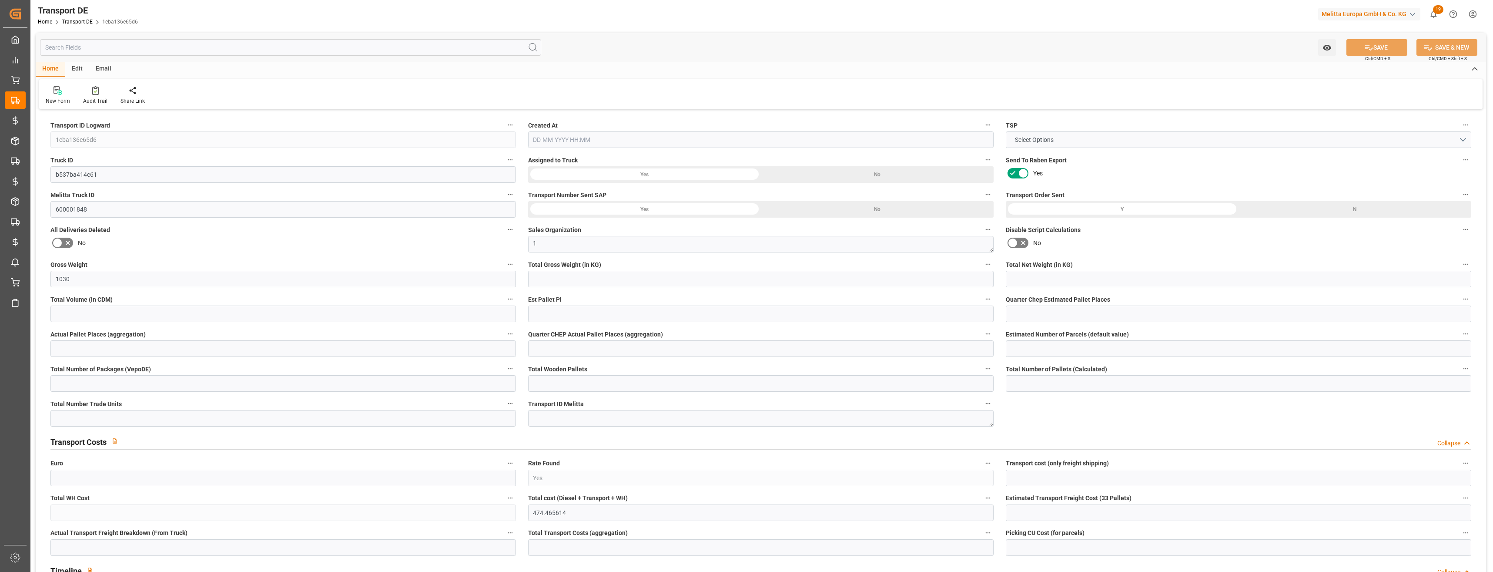
type input "0"
type input "3"
type input "4"
type input "0"
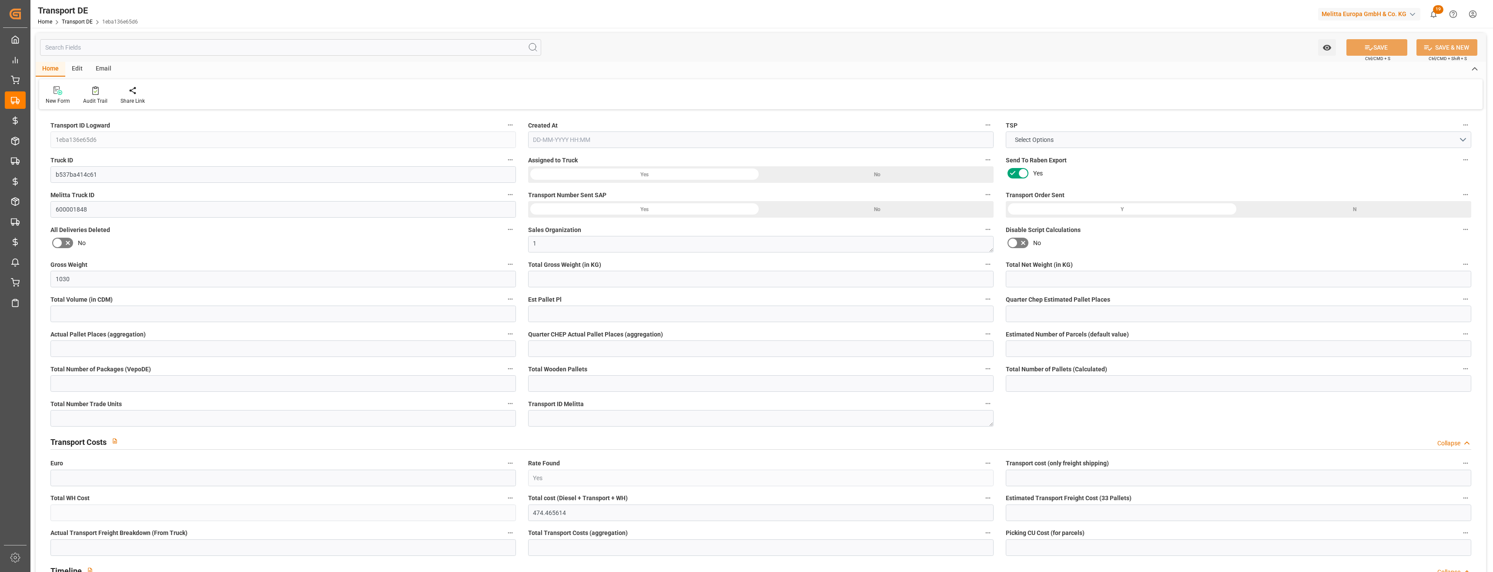
type input "686"
type input "474.4656"
type input "326.0956"
type input "[DATE] 23:03"
type input "[DATE]"
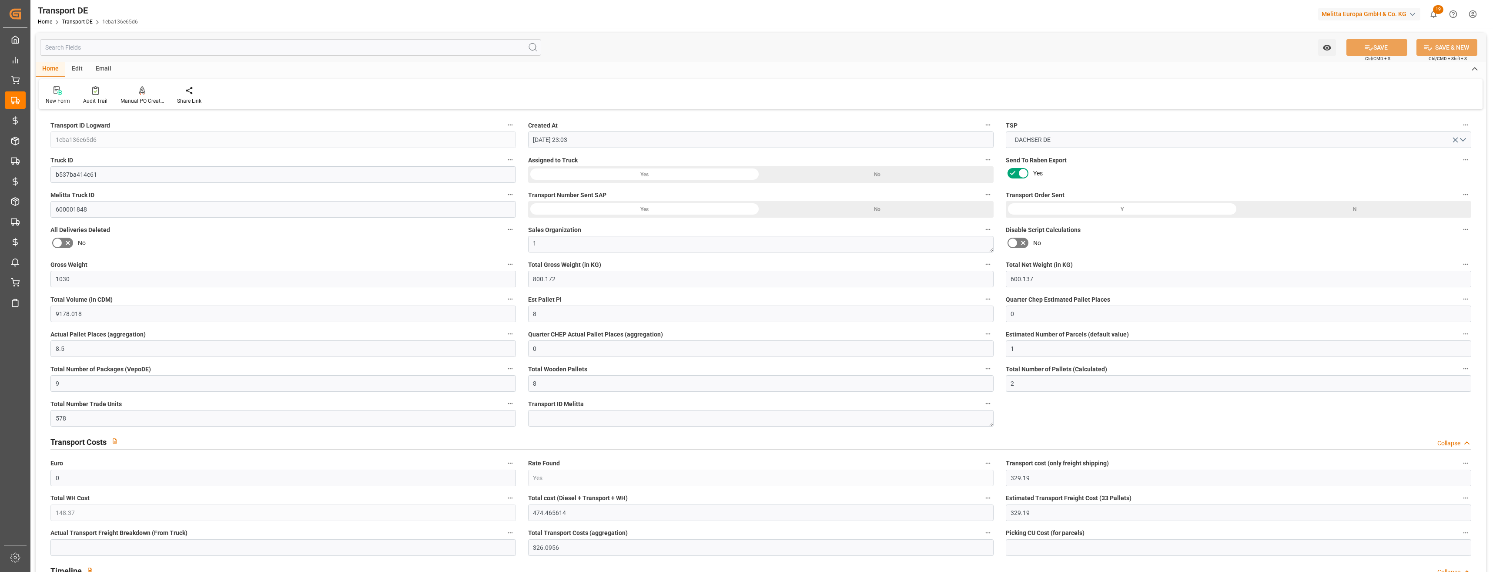
type input "[DATE]"
